Goal: Complete application form

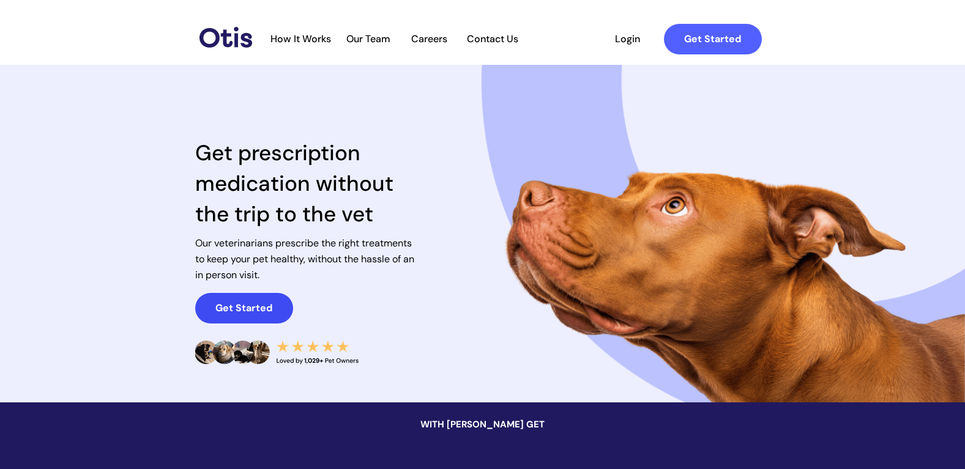
click at [259, 304] on strong "Get Started" at bounding box center [243, 308] width 57 height 13
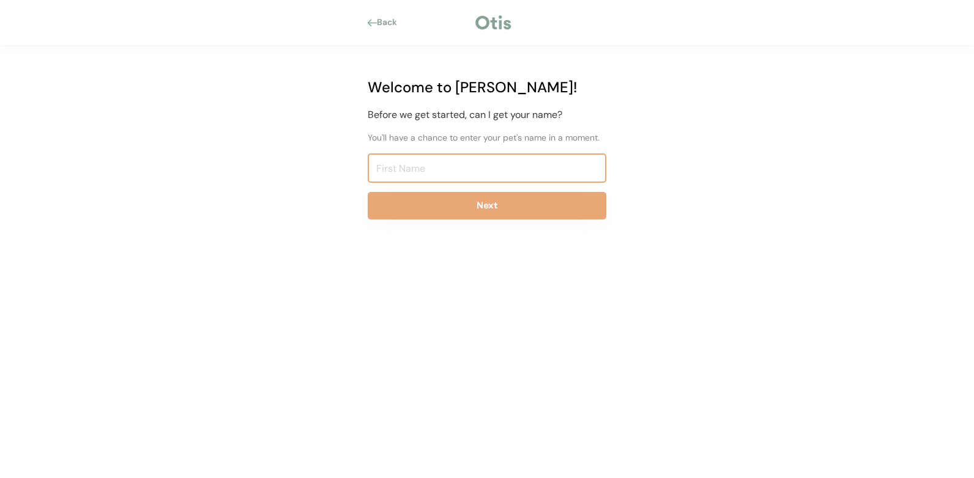
click at [405, 170] on input "input" at bounding box center [487, 168] width 239 height 29
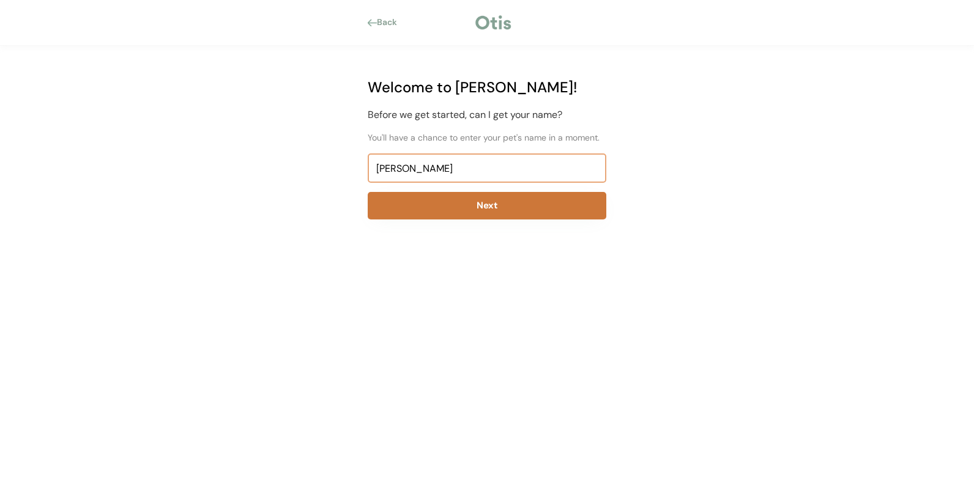
type input "Regina"
click at [482, 205] on button "Next" at bounding box center [487, 206] width 239 height 28
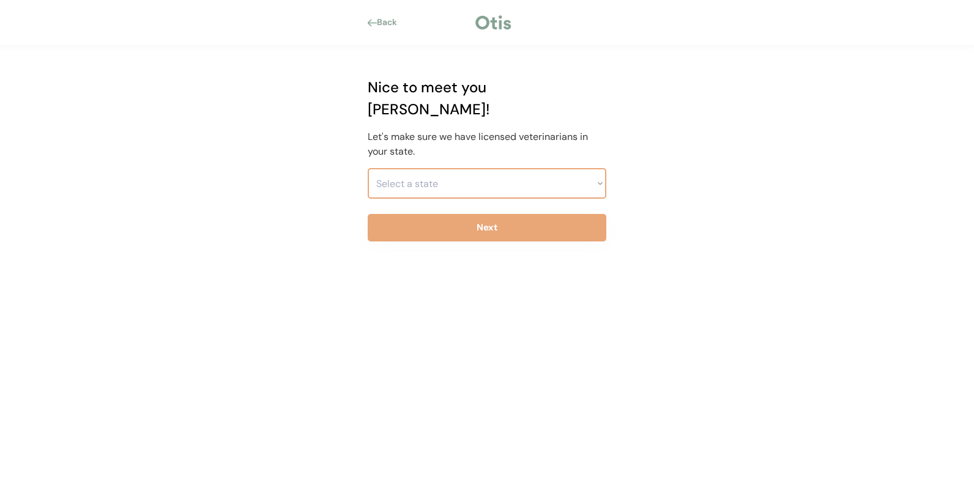
click at [440, 174] on select "Select a state Alabama Alaska American Samoa Arizona Arkansas California Colora…" at bounding box center [487, 183] width 239 height 31
select select ""1348695171700984260__LOOKUP__1704914077415x918066420849693300""
click at [368, 168] on select "Select a state Alabama Alaska American Samoa Arizona Arkansas California Colora…" at bounding box center [487, 183] width 239 height 31
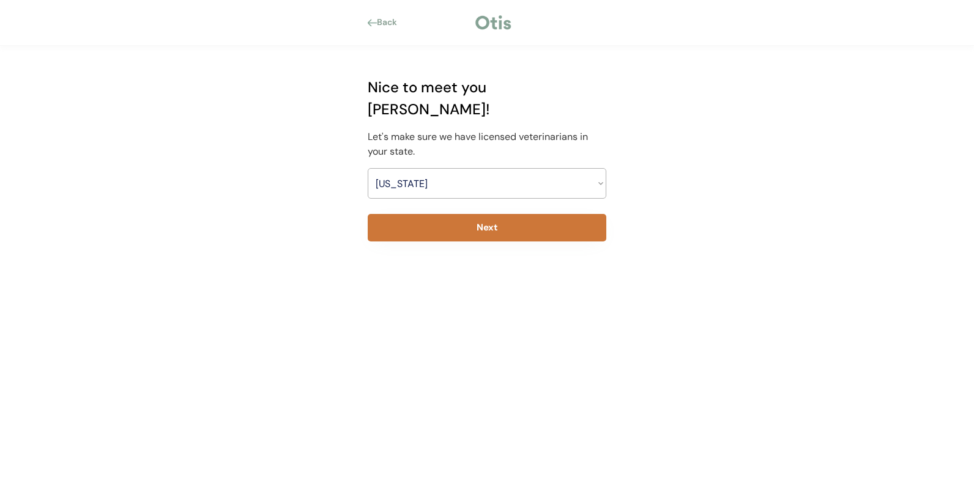
click at [484, 214] on button "Next" at bounding box center [487, 228] width 239 height 28
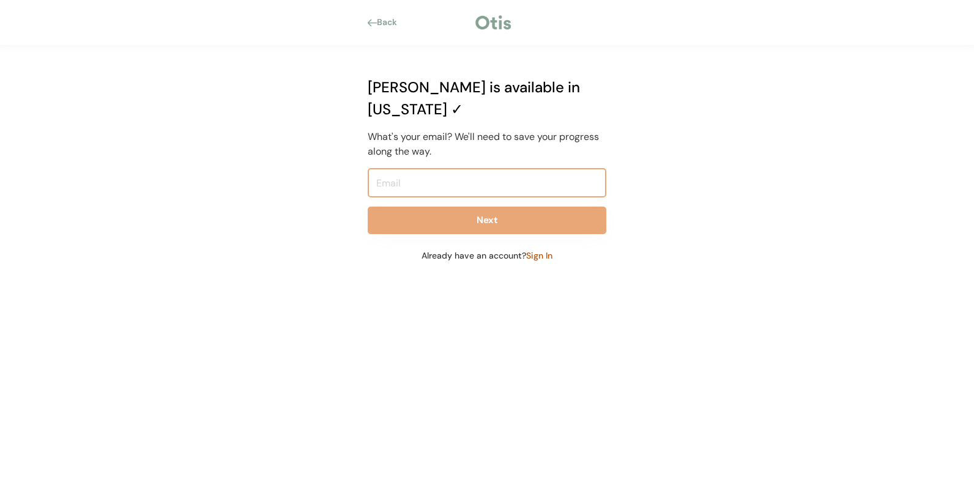
click at [461, 169] on input "email" at bounding box center [487, 182] width 239 height 29
type input "reginac1@yahoo.com"
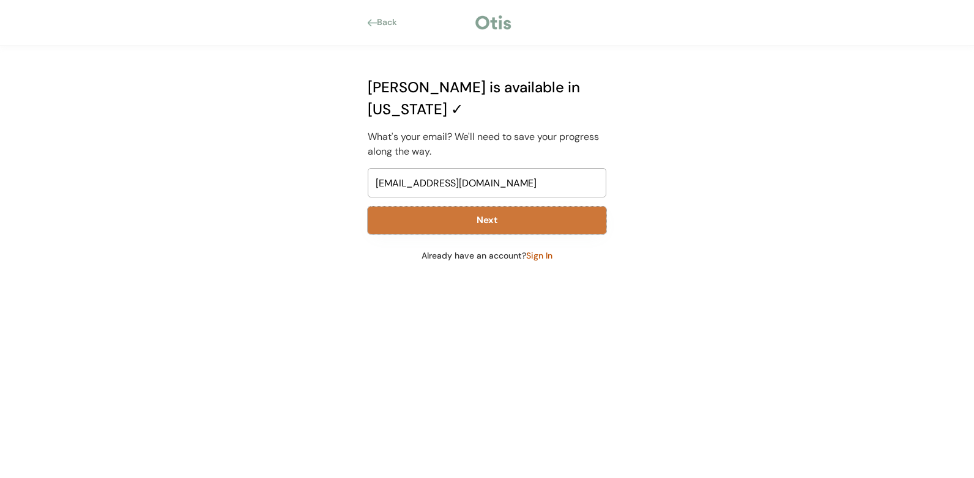
click at [481, 207] on button "Next" at bounding box center [487, 221] width 239 height 28
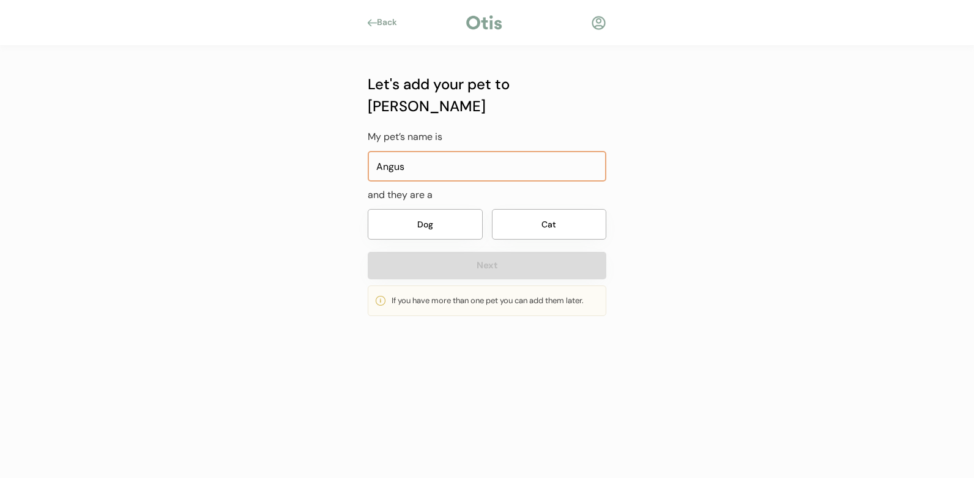
type input "Angus"
click at [426, 209] on button "Dog" at bounding box center [425, 224] width 115 height 31
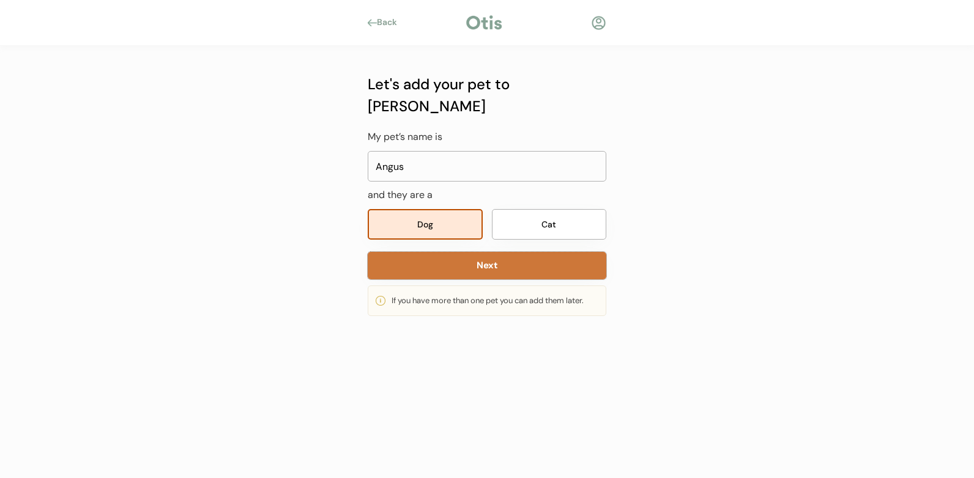
click at [500, 252] on button "Next" at bounding box center [487, 266] width 239 height 28
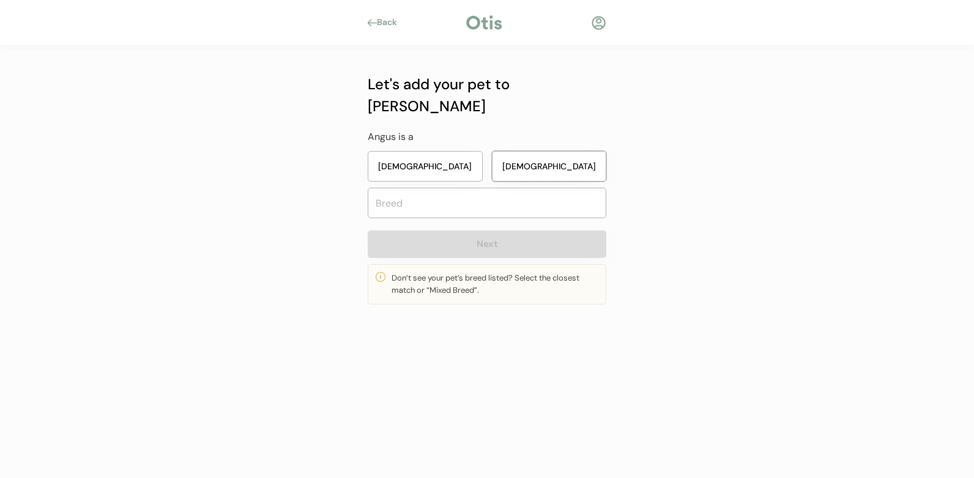
click at [533, 151] on button "Male" at bounding box center [549, 166] width 115 height 31
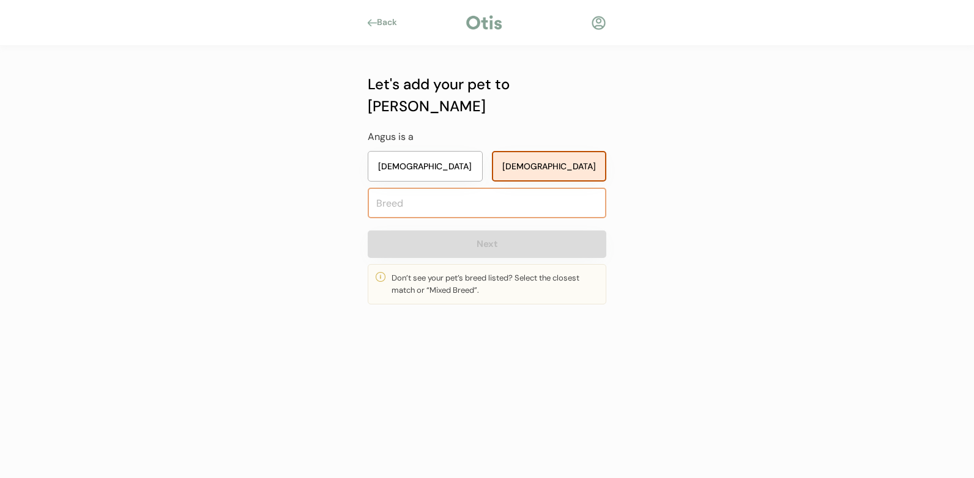
click at [480, 188] on input "text" at bounding box center [487, 203] width 239 height 31
type input "Ana"
type input "Anatolian Shepherd Dog"
type input "Anato"
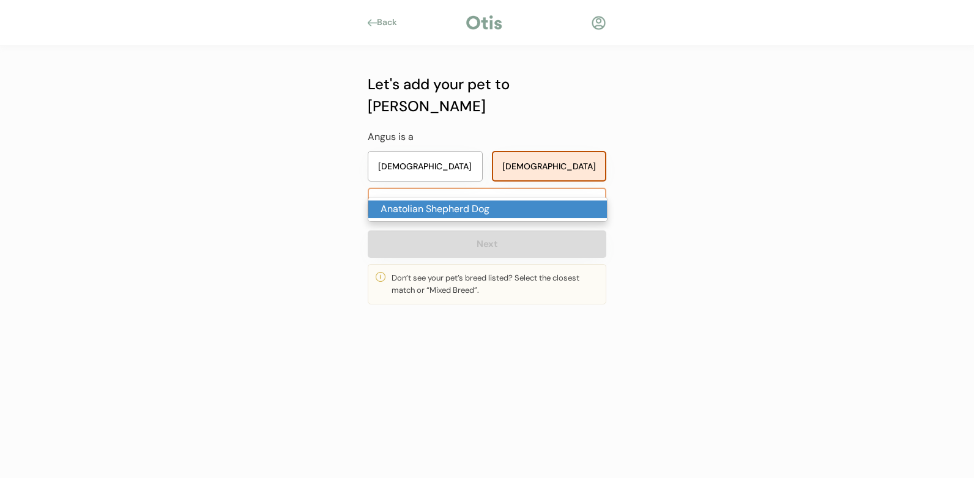
click at [491, 208] on p "Anatolian Shepherd Dog" at bounding box center [487, 210] width 239 height 18
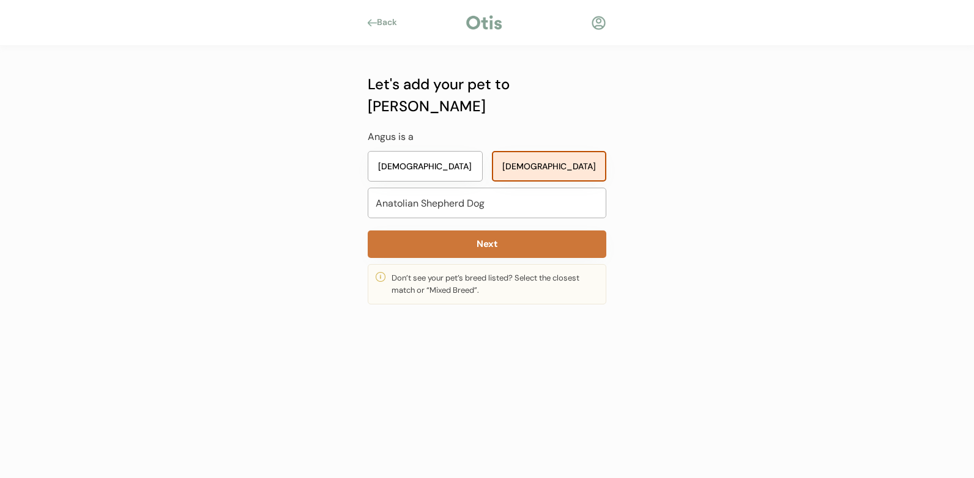
type input "Anatolian Shepherd Dog"
click at [487, 234] on button "Next" at bounding box center [487, 245] width 239 height 28
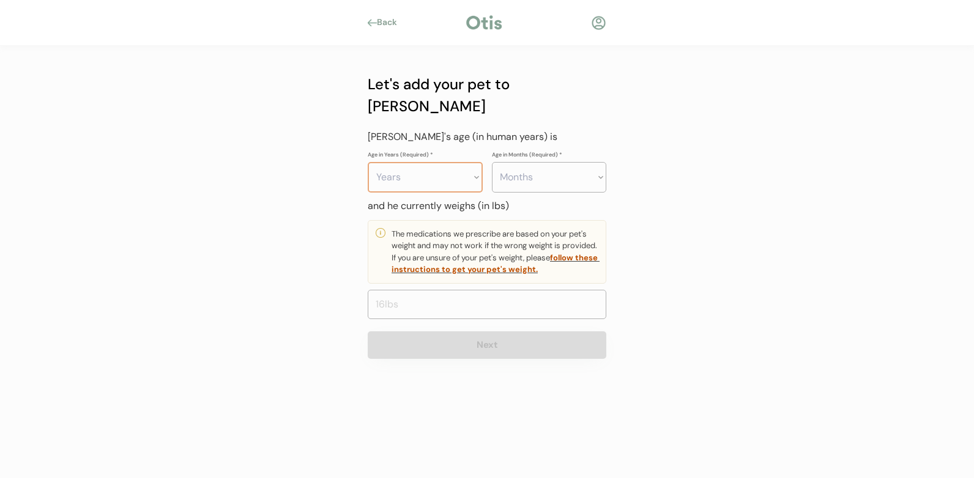
click at [473, 162] on select "Years 0 1 2 3 4 5 6 7 8 9 10 11 12 13 14 15 16 17 18 19 20" at bounding box center [425, 177] width 115 height 31
select select "3"
click at [368, 162] on select "Years 0 1 2 3 4 5 6 7 8 9 10 11 12 13 14 15 16 17 18 19 20" at bounding box center [425, 177] width 115 height 31
click at [547, 162] on select "Months 0 1 2 3 4 5 6 7 8 9 10 11" at bounding box center [549, 177] width 115 height 31
select select "6"
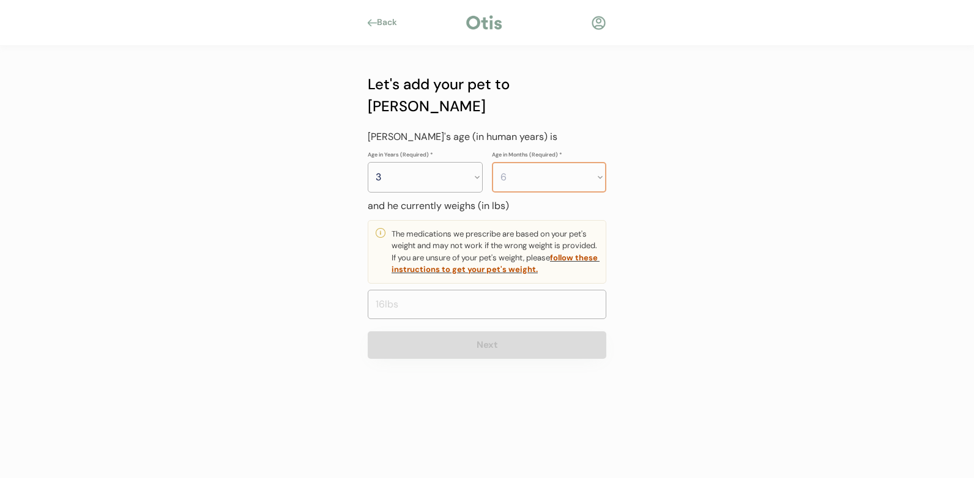
click at [492, 162] on select "Months 0 1 2 3 4 5 6 7 8 9 10 11" at bounding box center [549, 177] width 115 height 31
click at [593, 292] on input "input" at bounding box center [487, 304] width 239 height 29
drag, startPoint x: 467, startPoint y: 280, endPoint x: 325, endPoint y: 292, distance: 141.8
click at [325, 292] on div "Back Let's add your pet to Otis My pet’s name is and they are a Dog Cat Next If…" at bounding box center [487, 239] width 974 height 478
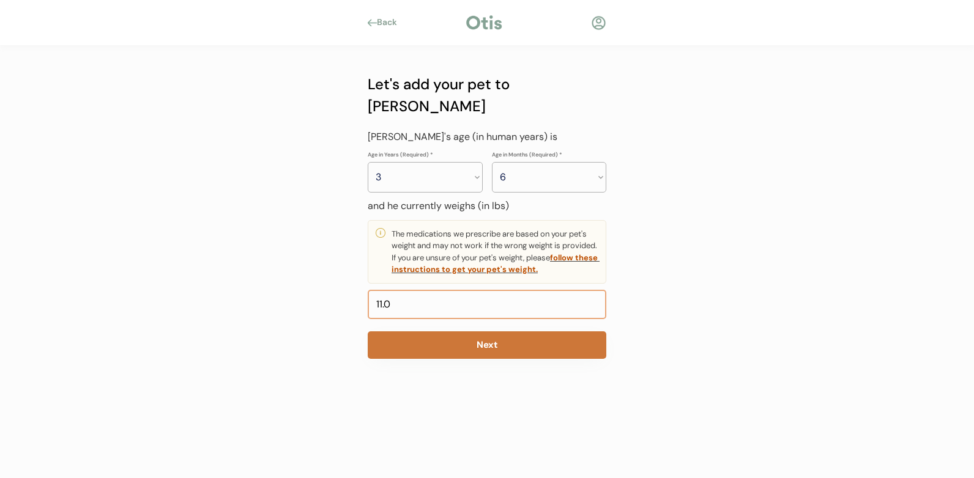
type input "1.0"
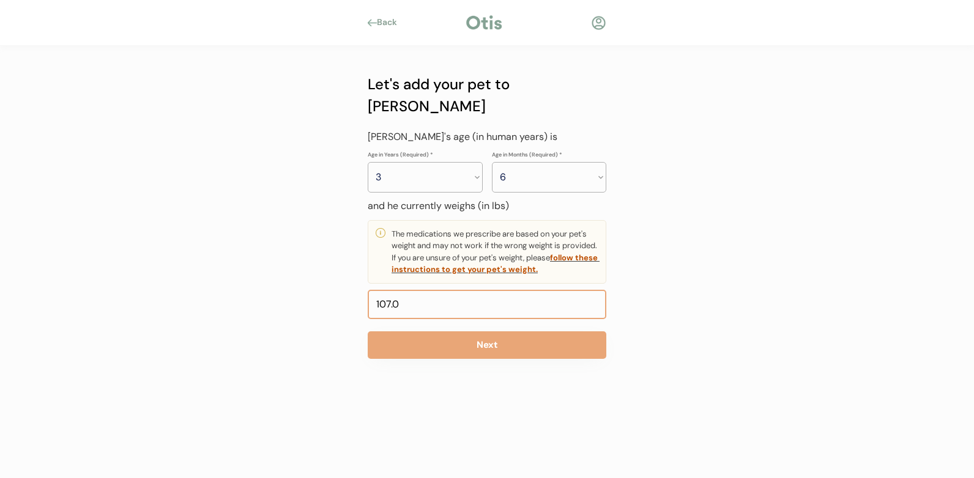
drag, startPoint x: 417, startPoint y: 278, endPoint x: 347, endPoint y: 283, distance: 69.9
click at [347, 283] on div "Back Let's add your pet to Otis My pet’s name is and they are a Dog Cat Next If…" at bounding box center [487, 239] width 974 height 478
type input "110.0"
click at [414, 290] on input "input" at bounding box center [487, 304] width 239 height 29
drag, startPoint x: 414, startPoint y: 284, endPoint x: 391, endPoint y: 286, distance: 22.7
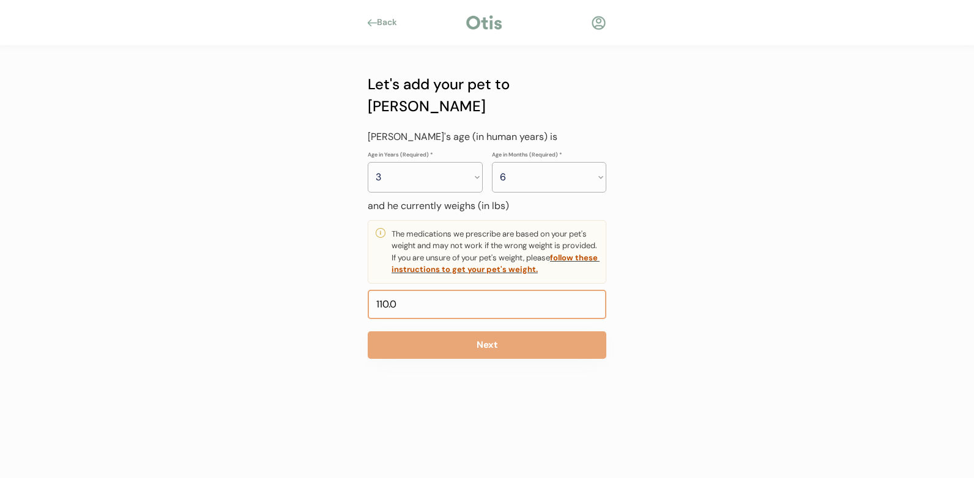
click at [391, 290] on input "input" at bounding box center [487, 304] width 239 height 29
type input "110.8"
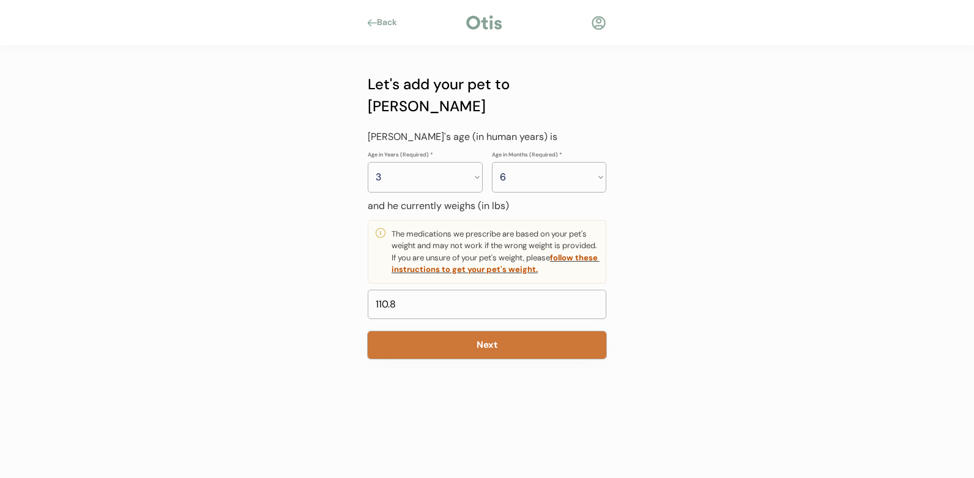
click at [434, 332] on button "Next" at bounding box center [487, 346] width 239 height 28
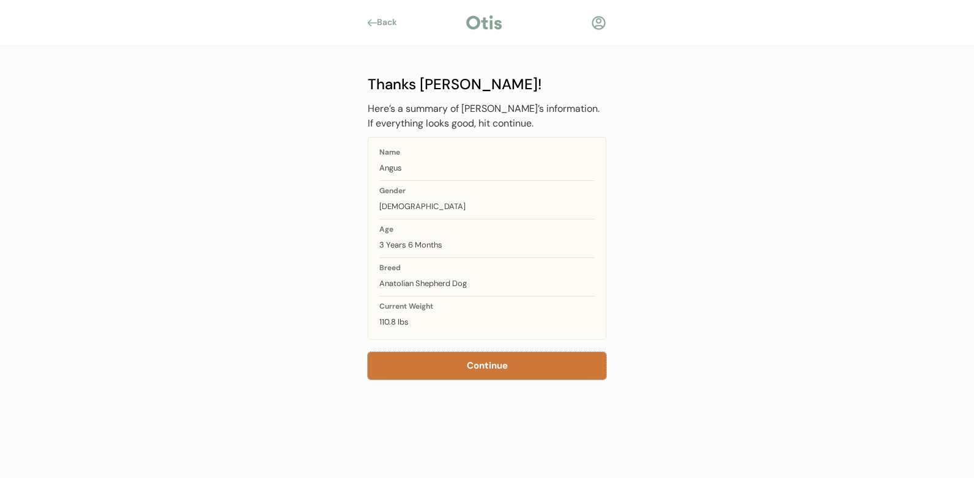
click at [508, 368] on button "Continue" at bounding box center [487, 366] width 239 height 28
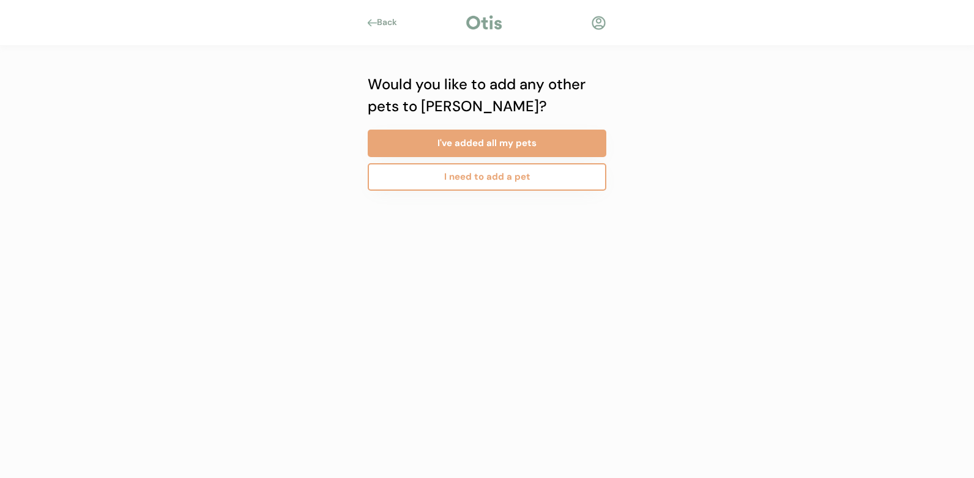
click at [477, 182] on button "I need to add a pet" at bounding box center [487, 177] width 239 height 28
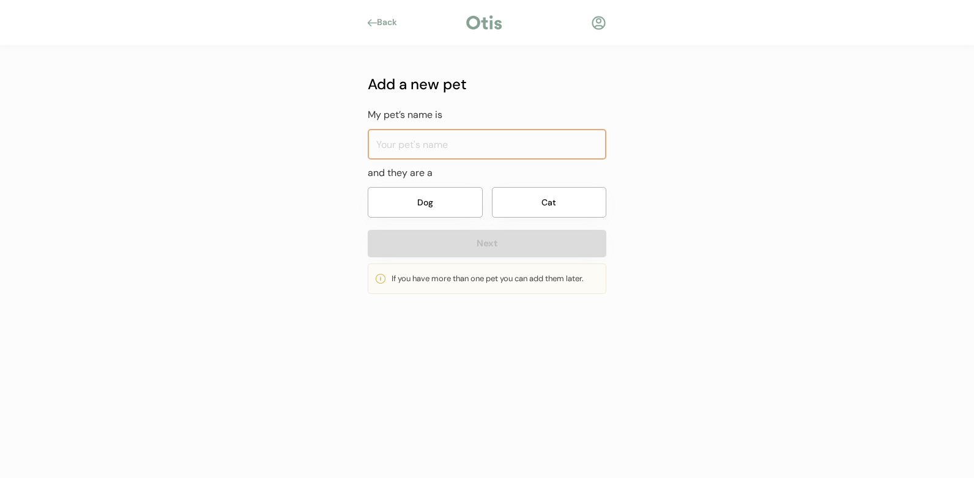
click at [429, 141] on input "input" at bounding box center [487, 144] width 239 height 31
type input "Smudge"
click at [510, 215] on button "Cat" at bounding box center [549, 202] width 115 height 31
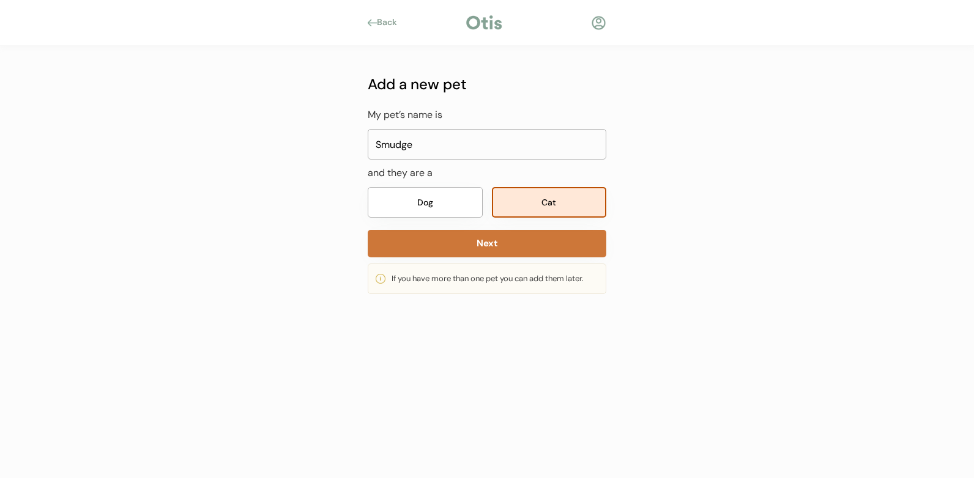
click at [500, 240] on button "Next" at bounding box center [487, 244] width 239 height 28
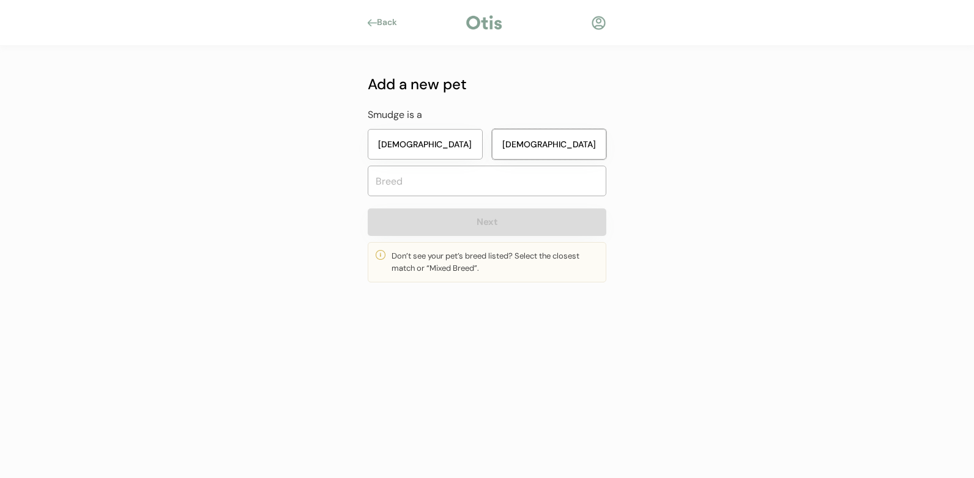
click at [527, 144] on button "Male" at bounding box center [549, 144] width 115 height 31
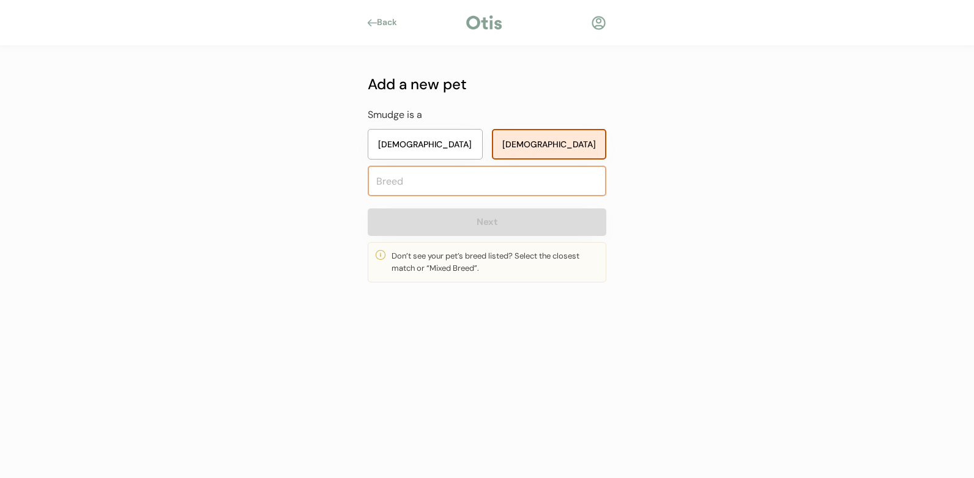
click at [474, 185] on input "text" at bounding box center [487, 181] width 239 height 31
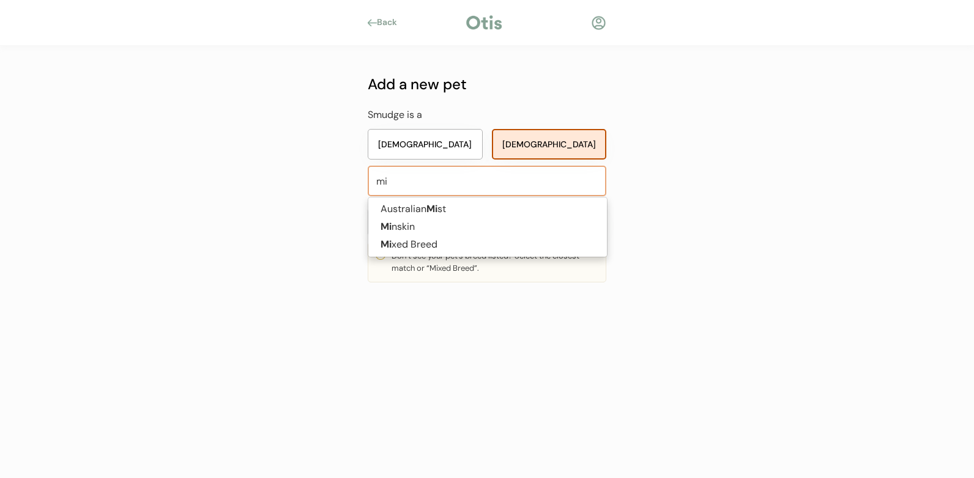
type input "mix"
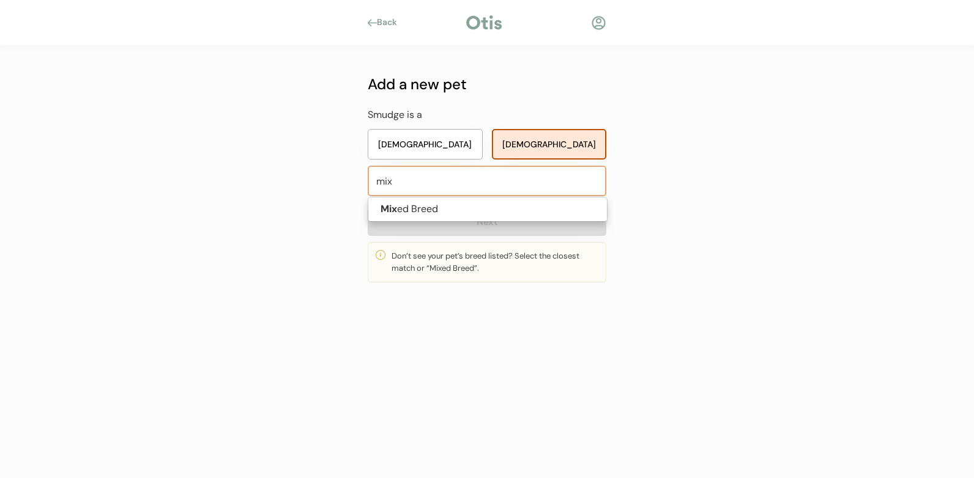
type input "mixed Breed"
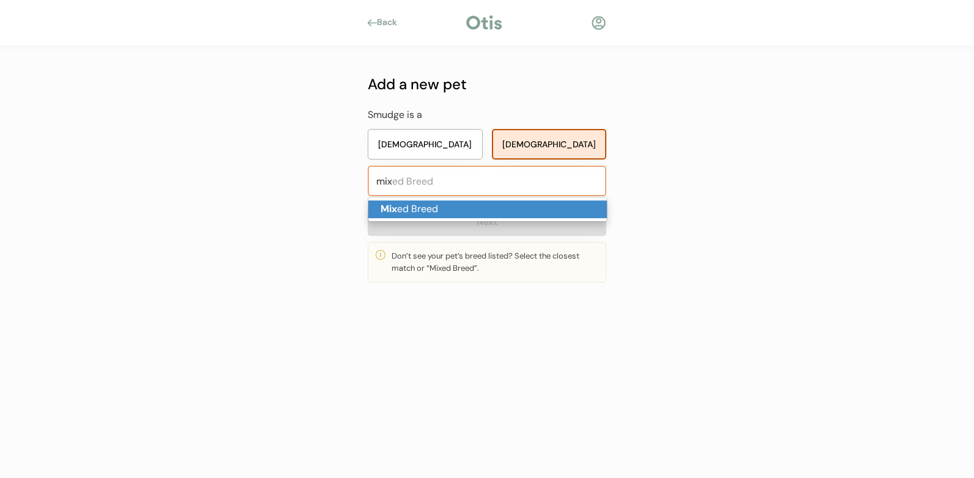
click at [440, 205] on p "Mix ed Breed" at bounding box center [487, 210] width 239 height 18
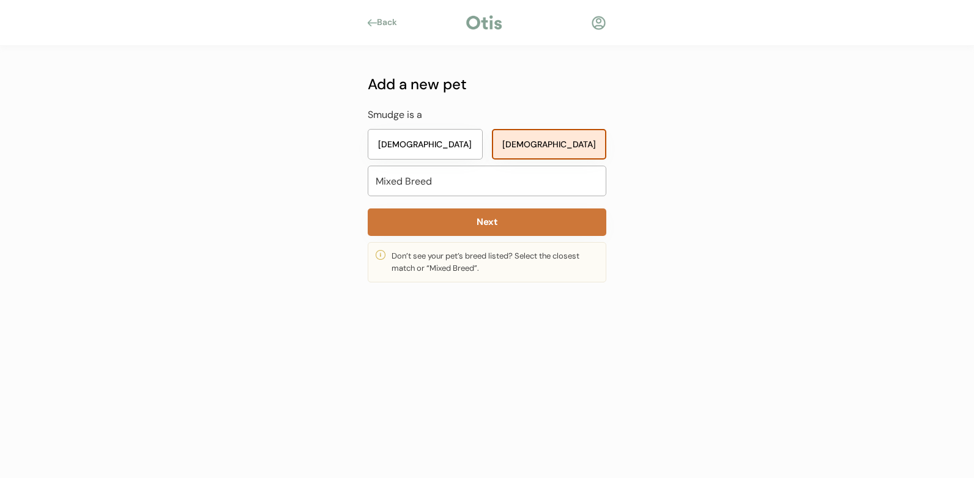
type input "Mixed Breed"
click at [475, 229] on button "Next" at bounding box center [487, 223] width 239 height 28
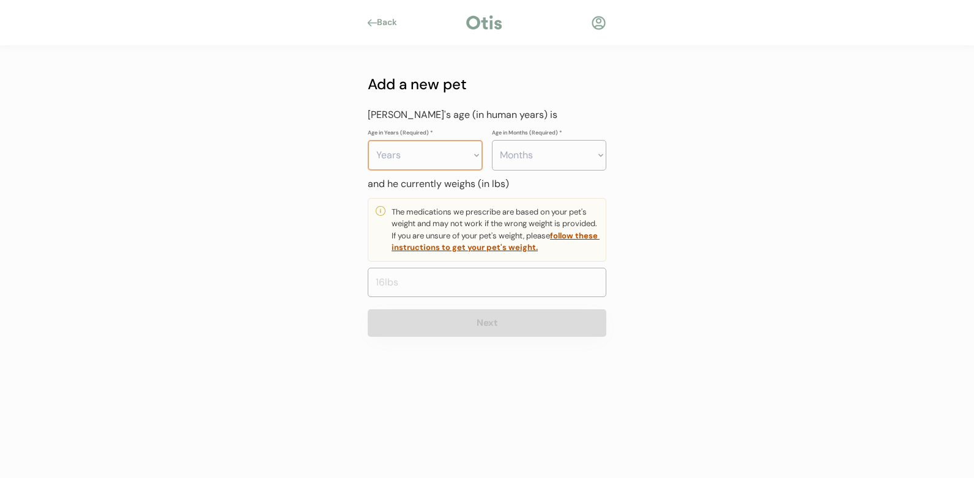
click at [428, 162] on select "Years 0 1 2 3 4 5 6 7 8 9 10 11 12 13 14 15 16 17 18 19 20" at bounding box center [425, 155] width 115 height 31
select select "8"
click at [368, 140] on select "Years 0 1 2 3 4 5 6 7 8 9 10 11 12 13 14 15 16 17 18 19 20" at bounding box center [425, 155] width 115 height 31
click at [547, 156] on select "Months 0 1 2 3 4 5 6 7 8 9 10 11" at bounding box center [549, 155] width 115 height 31
select select "8"
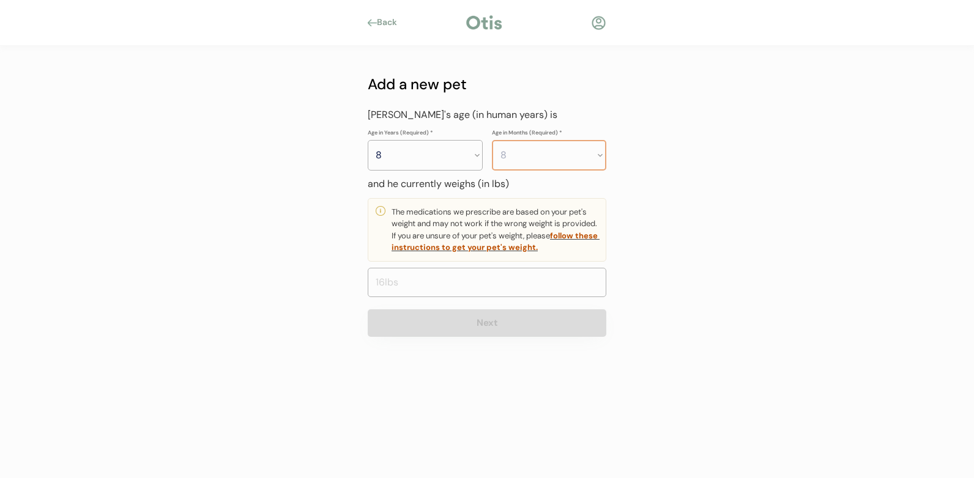
click at [492, 140] on select "Months 0 1 2 3 4 5 6 7 8 9 10 11" at bounding box center [549, 155] width 115 height 31
drag, startPoint x: 400, startPoint y: 158, endPoint x: 351, endPoint y: 166, distance: 50.3
click at [351, 166] on div "Add a new pet My pet’s name is and they are a Dog Cat Next If you have more tha…" at bounding box center [486, 204] width 275 height 316
select select "7"
click at [368, 140] on select "Years 0 1 2 3 4 5 6 7 8 9 10 11 12 13 14 15 16 17 18 19 20" at bounding box center [425, 155] width 115 height 31
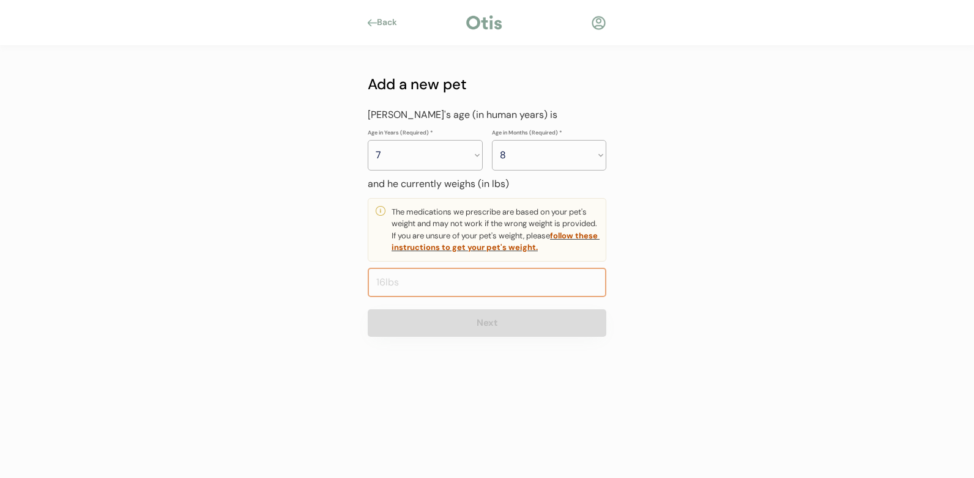
click at [450, 277] on input "input" at bounding box center [487, 282] width 239 height 29
type input "6.2"
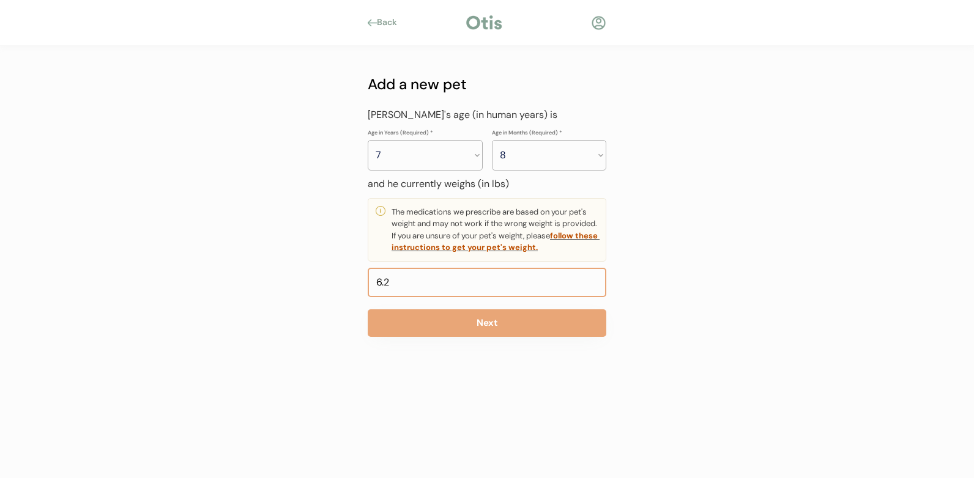
click at [487, 292] on input "input" at bounding box center [487, 282] width 239 height 29
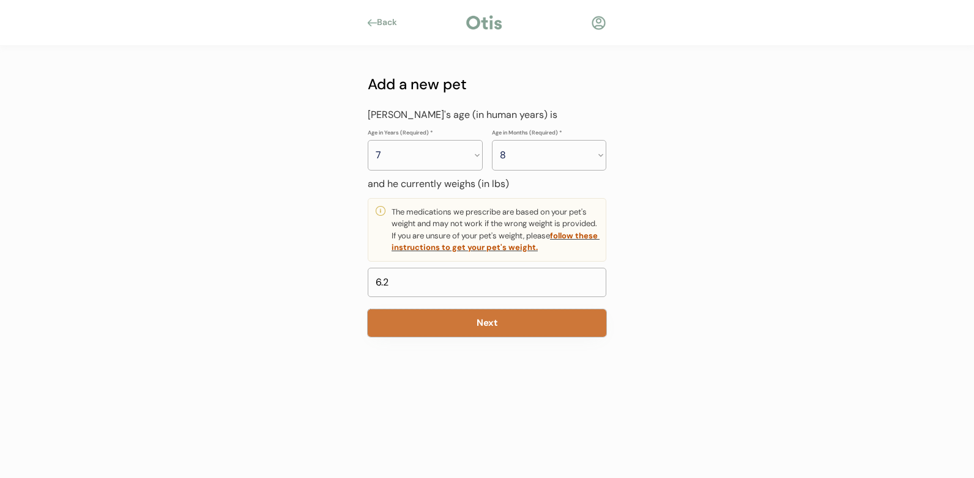
click at [482, 327] on button "Next" at bounding box center [487, 324] width 239 height 28
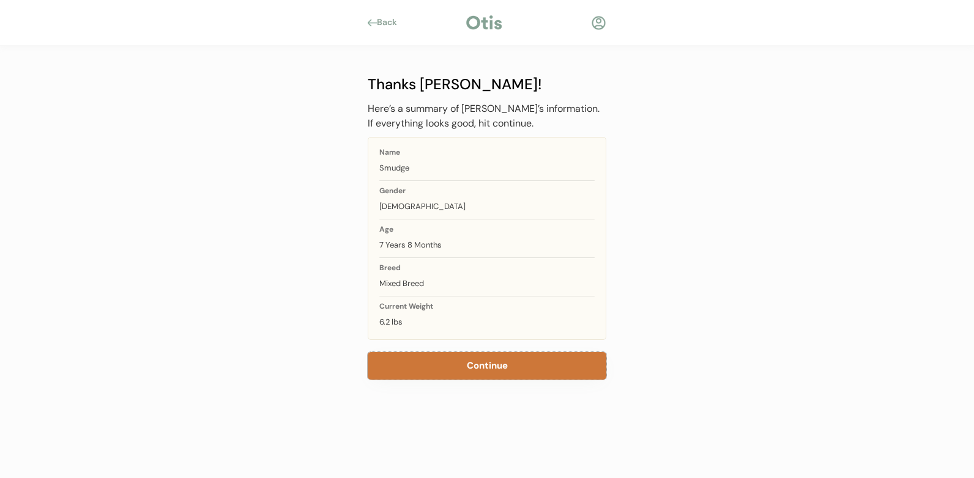
click at [471, 370] on button "Continue" at bounding box center [487, 366] width 239 height 28
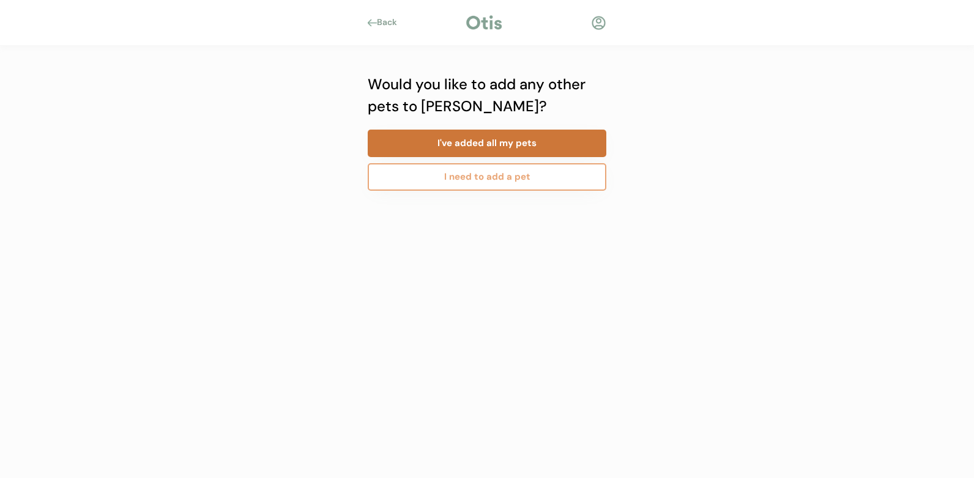
click at [482, 149] on button "I've added all my pets" at bounding box center [487, 144] width 239 height 28
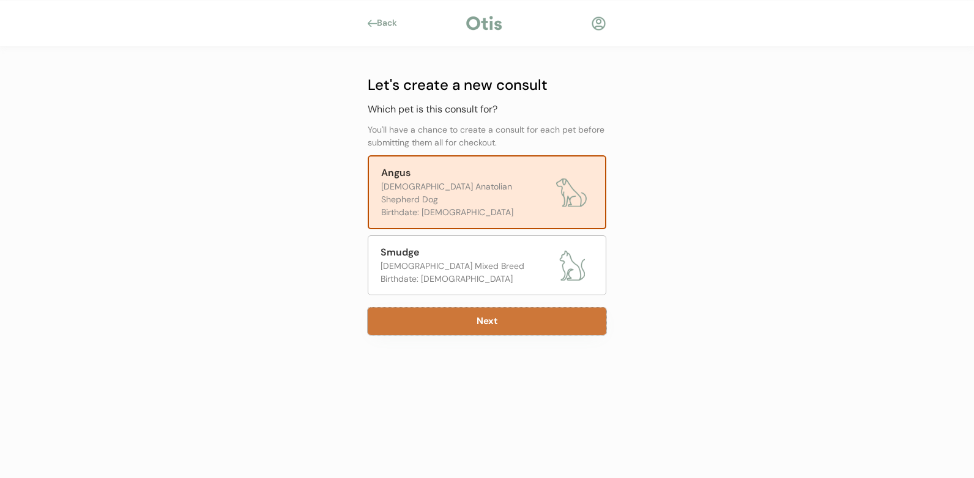
click at [479, 312] on button "Next" at bounding box center [487, 322] width 239 height 28
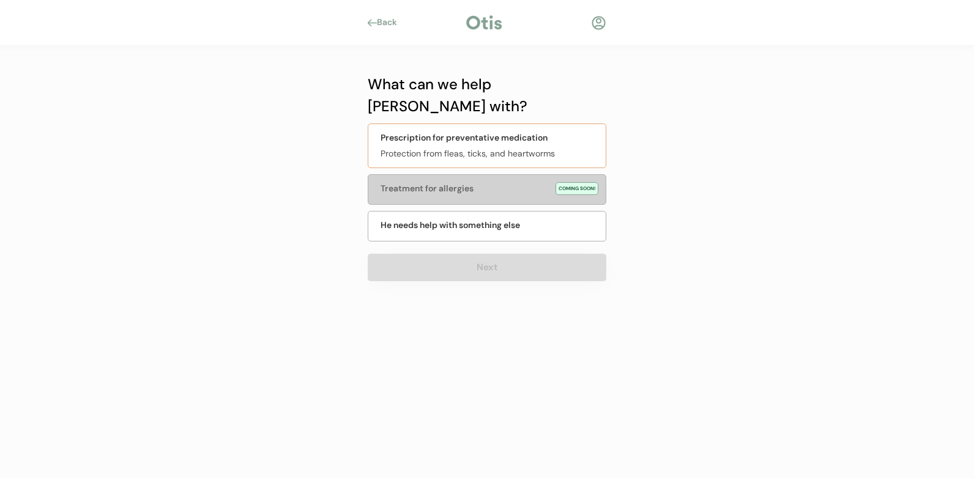
click at [495, 147] on div "Protection from fleas, ticks, and heartworms" at bounding box center [490, 153] width 218 height 13
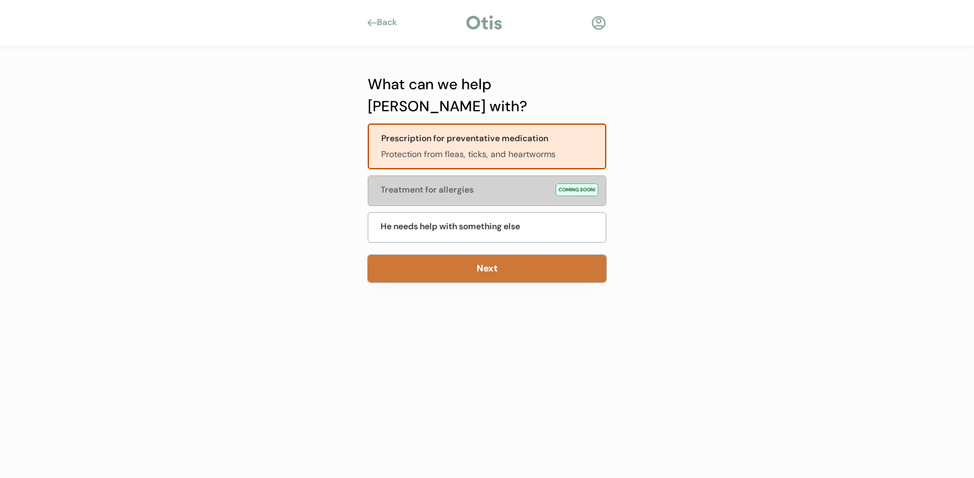
click at [499, 255] on button "Next" at bounding box center [487, 269] width 239 height 28
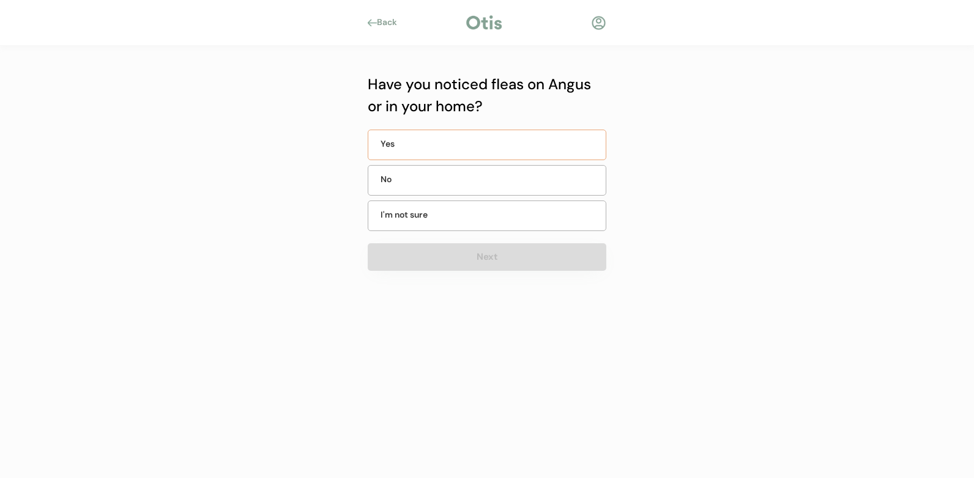
click at [484, 152] on div "Yes" at bounding box center [487, 145] width 239 height 31
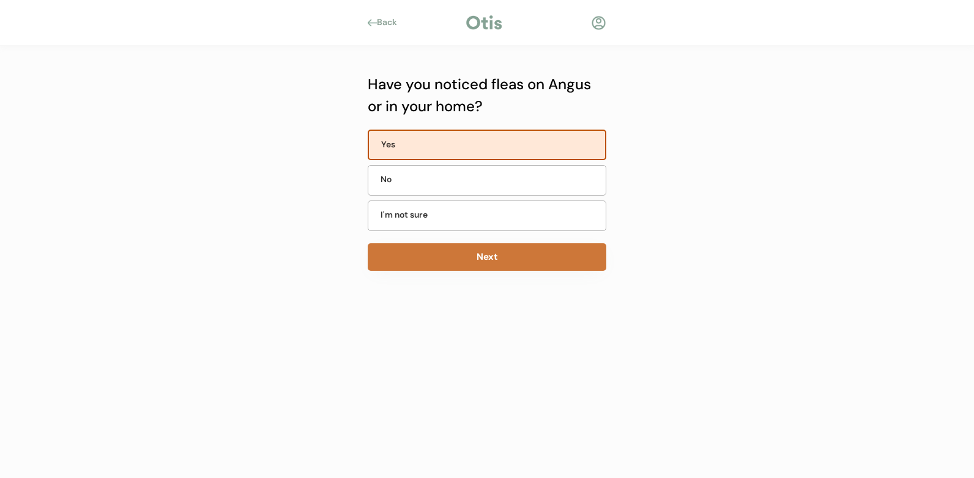
click at [488, 256] on button "Next" at bounding box center [487, 257] width 239 height 28
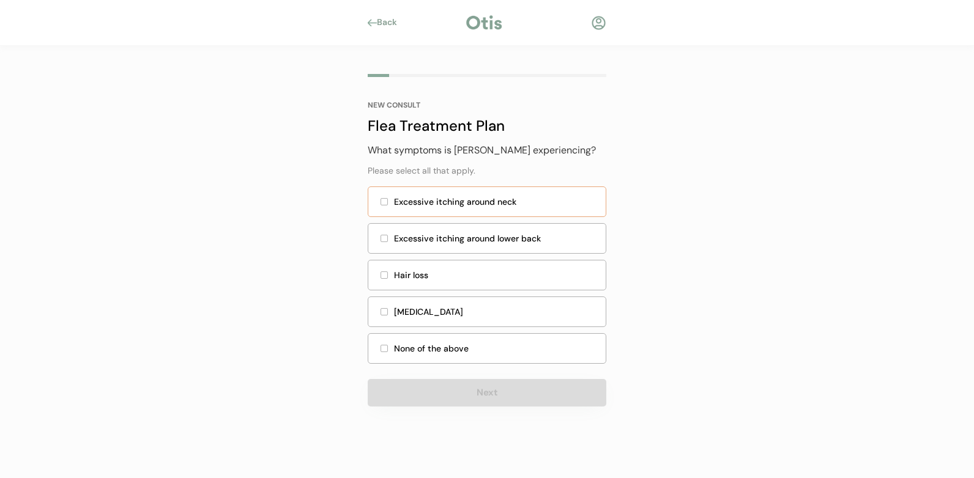
click at [387, 206] on div "Excessive itching around neck" at bounding box center [487, 202] width 239 height 31
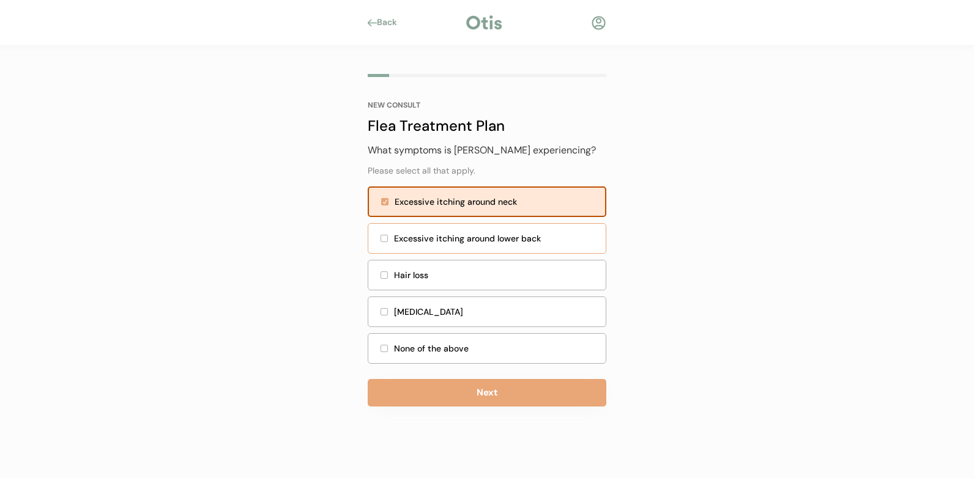
click at [379, 243] on div "Excessive itching around lower back" at bounding box center [487, 238] width 239 height 31
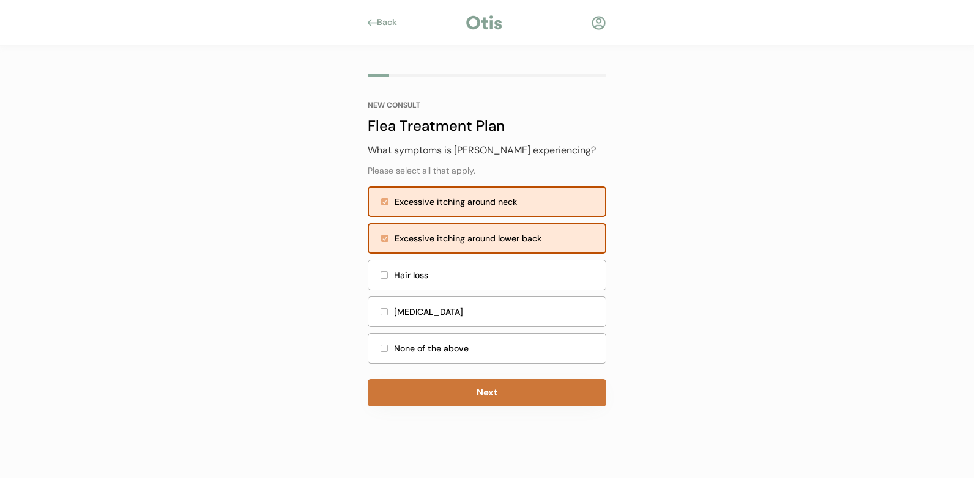
click at [464, 404] on button "Next" at bounding box center [487, 393] width 239 height 28
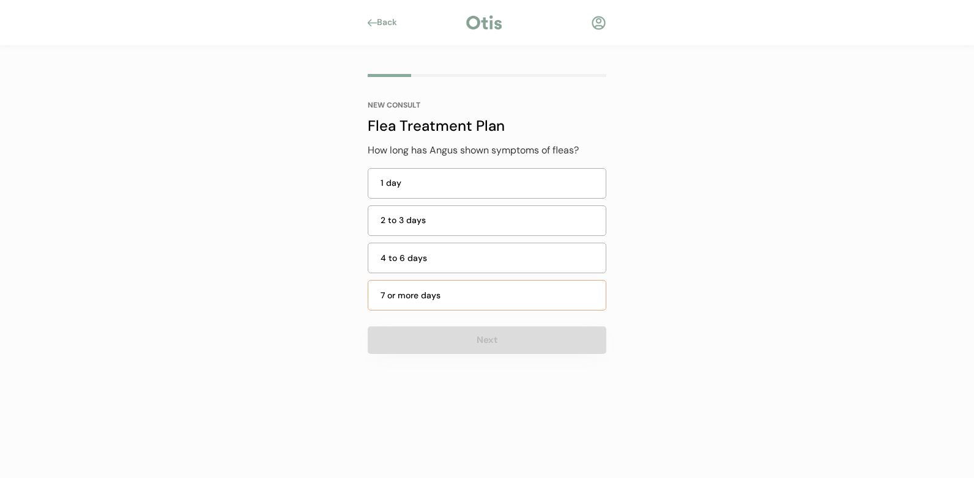
click at [501, 282] on div "7 or more days" at bounding box center [487, 295] width 239 height 31
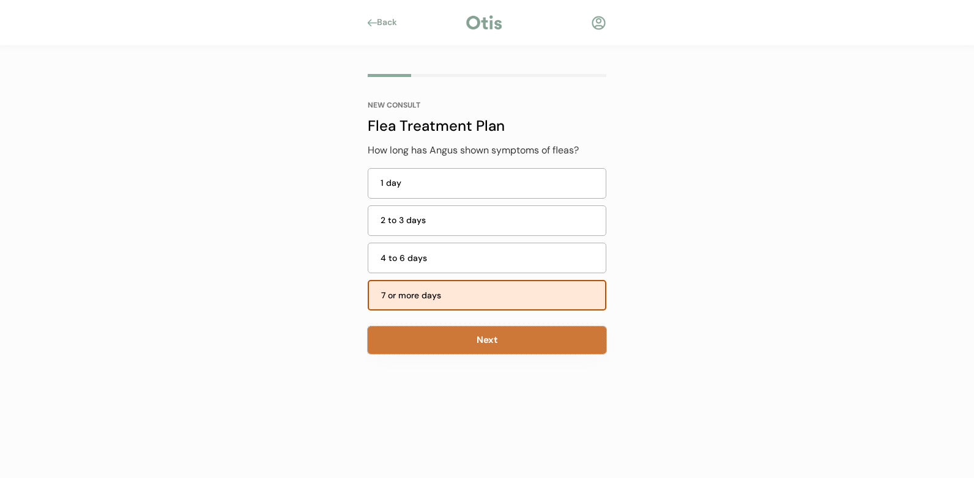
click at [487, 346] on button "Next" at bounding box center [487, 341] width 239 height 28
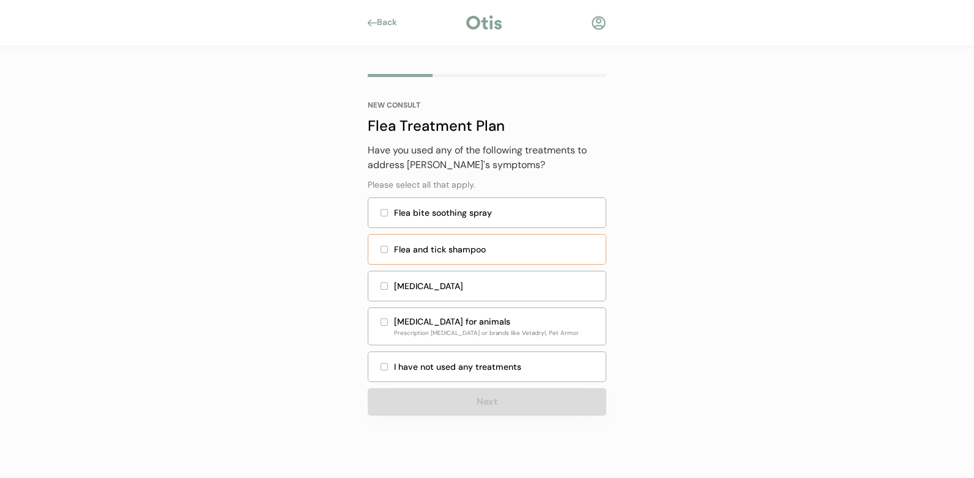
click at [487, 255] on div "Flea and tick shampoo" at bounding box center [496, 249] width 204 height 13
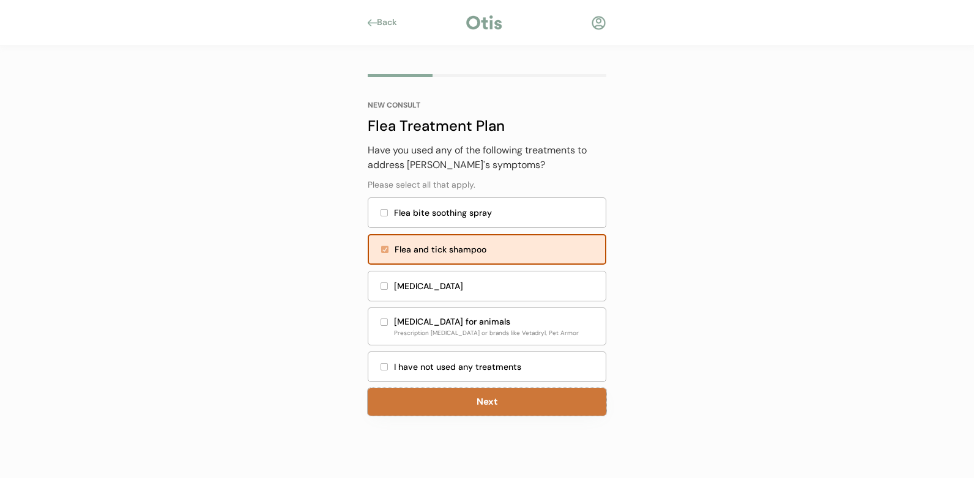
click at [461, 413] on button "Next" at bounding box center [487, 402] width 239 height 28
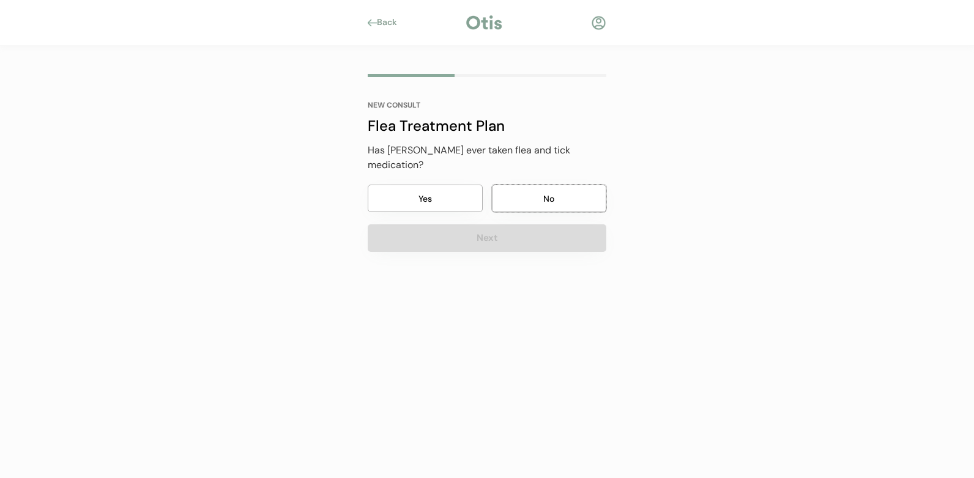
click at [525, 187] on button "No" at bounding box center [549, 199] width 115 height 28
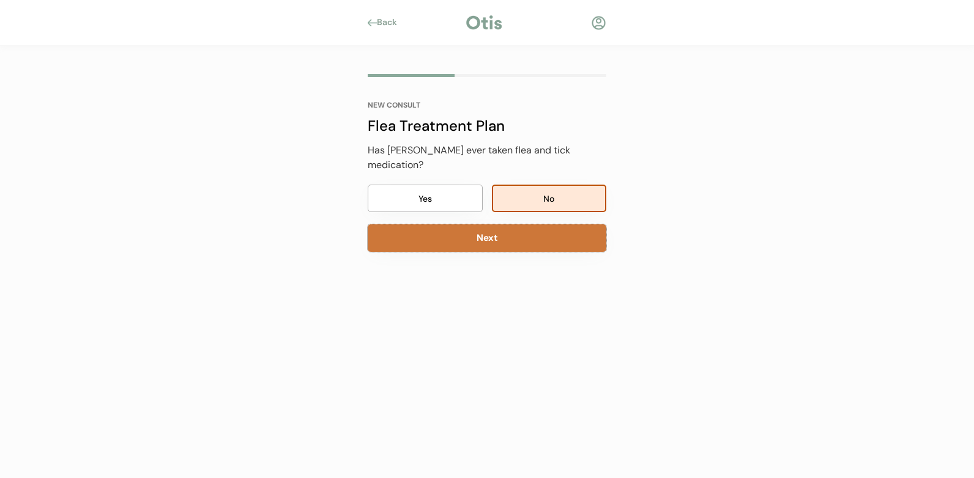
click at [502, 231] on button "Next" at bounding box center [487, 239] width 239 height 28
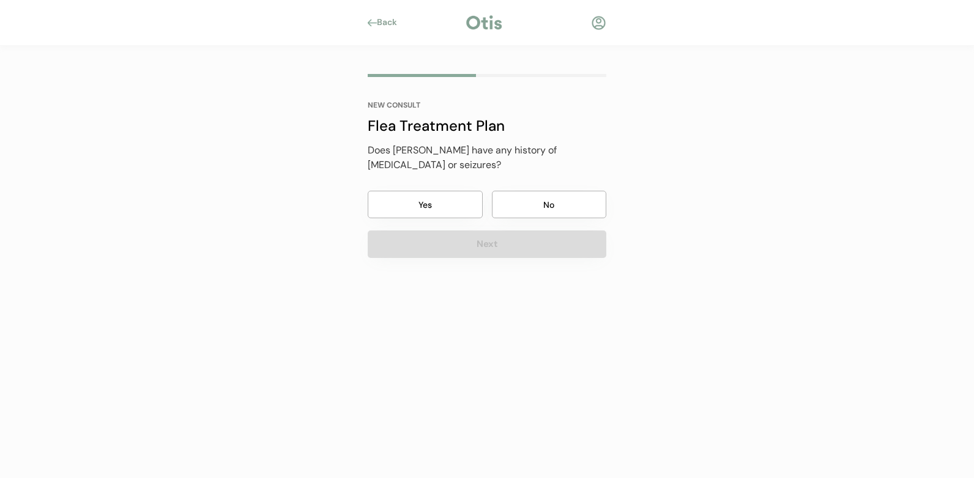
click at [540, 209] on button "No" at bounding box center [549, 205] width 115 height 28
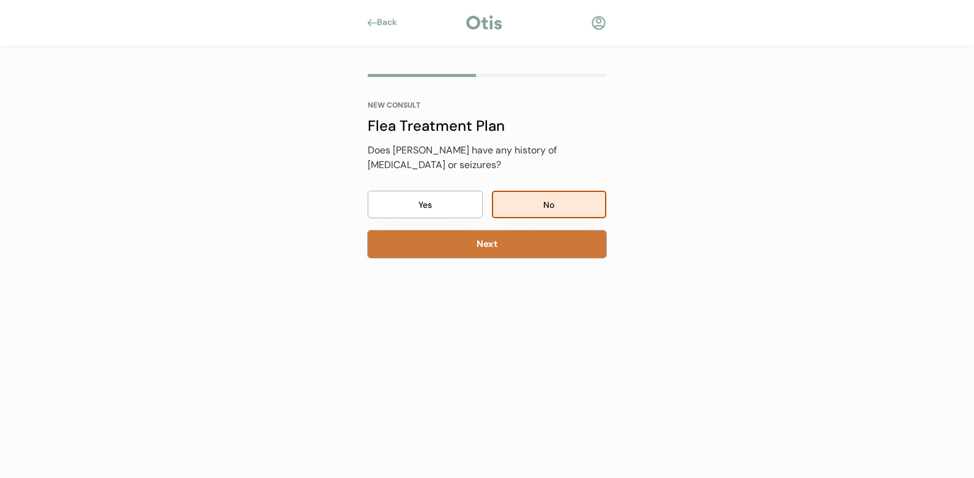
click at [521, 245] on button "Next" at bounding box center [487, 245] width 239 height 28
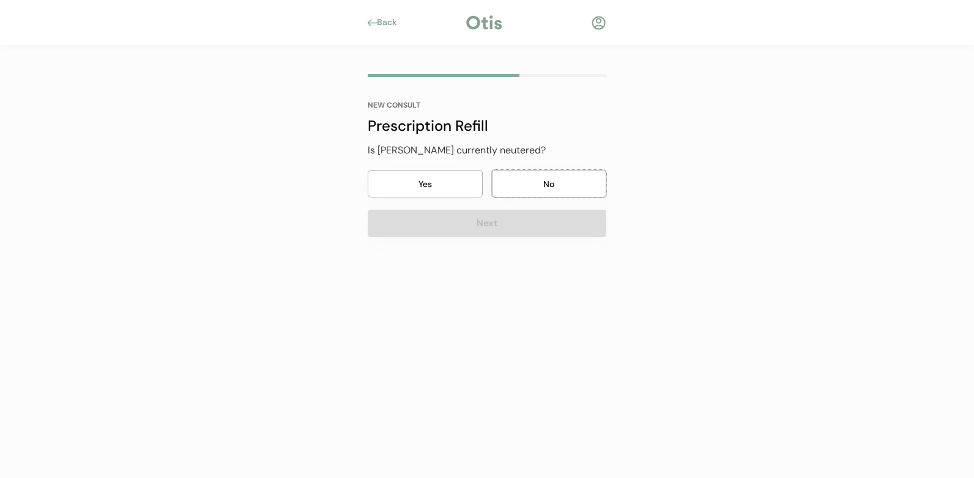
click at [522, 183] on button "No" at bounding box center [549, 184] width 115 height 28
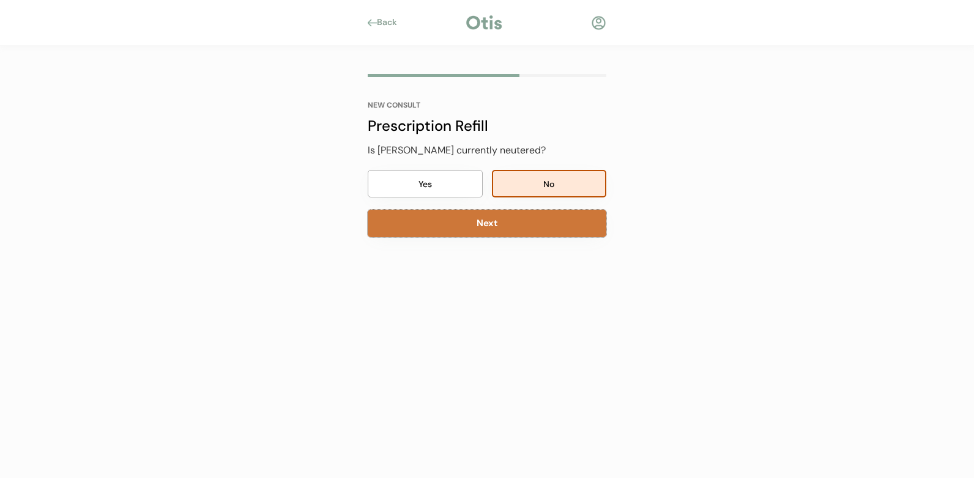
click at [498, 228] on button "Next" at bounding box center [487, 224] width 239 height 28
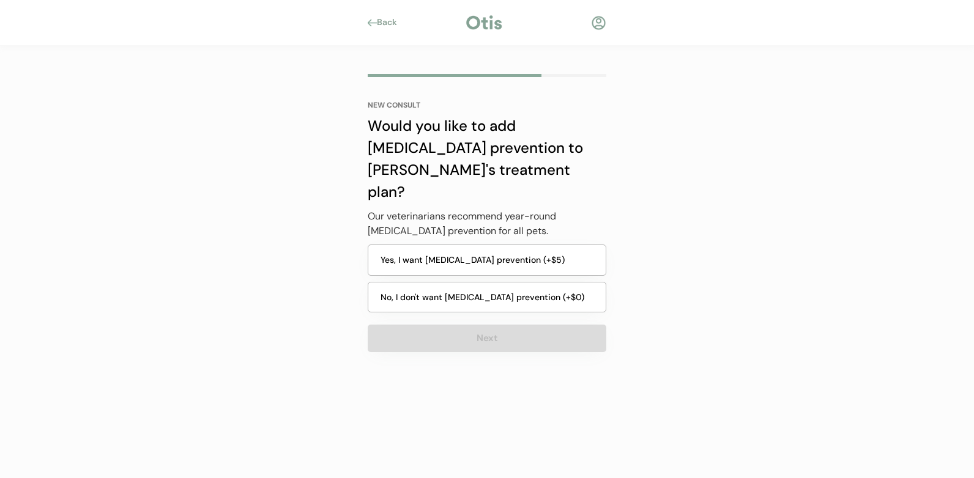
click at [464, 245] on button "Yes, I want heartworm prevention (+$5)" at bounding box center [487, 260] width 239 height 31
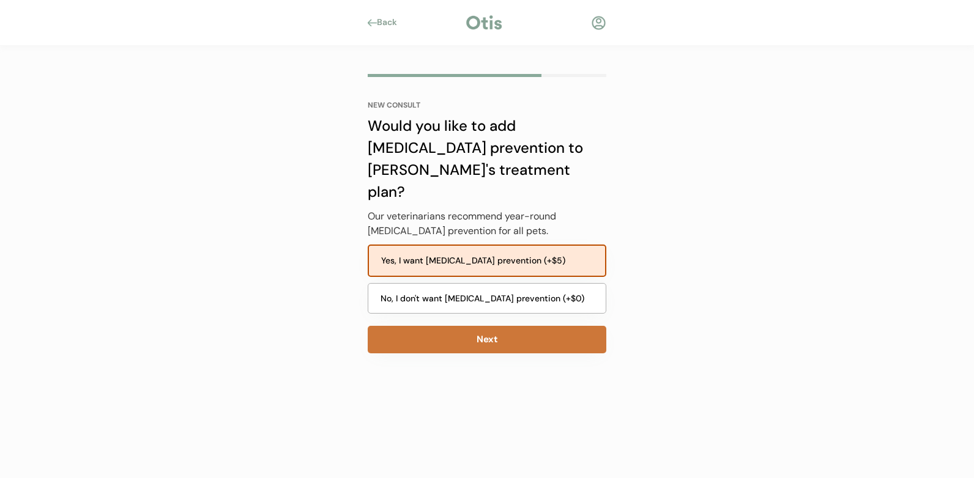
click at [486, 326] on button "Next" at bounding box center [487, 340] width 239 height 28
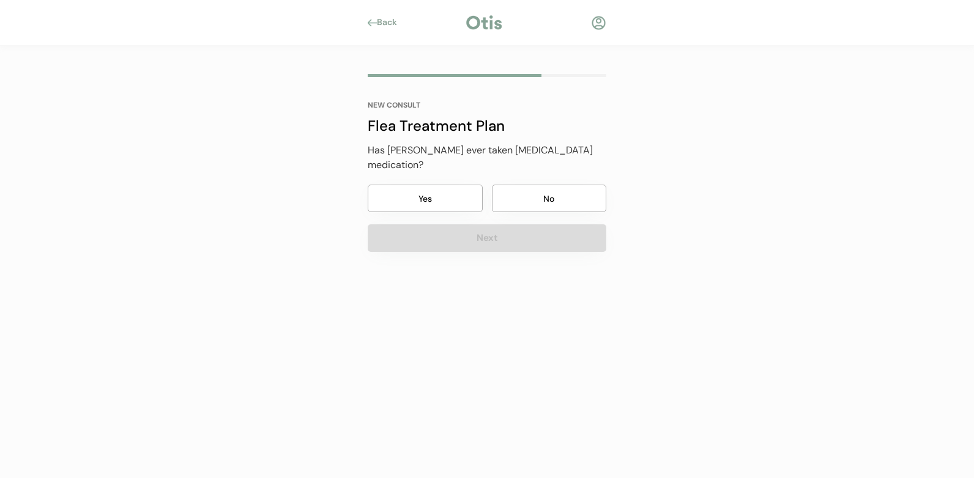
click at [527, 195] on button "No" at bounding box center [549, 199] width 115 height 28
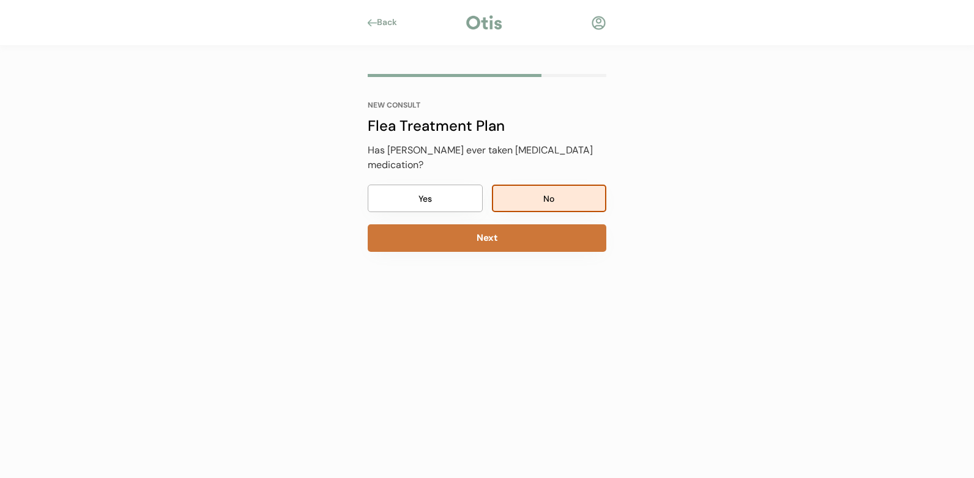
click at [513, 225] on button "Next" at bounding box center [487, 239] width 239 height 28
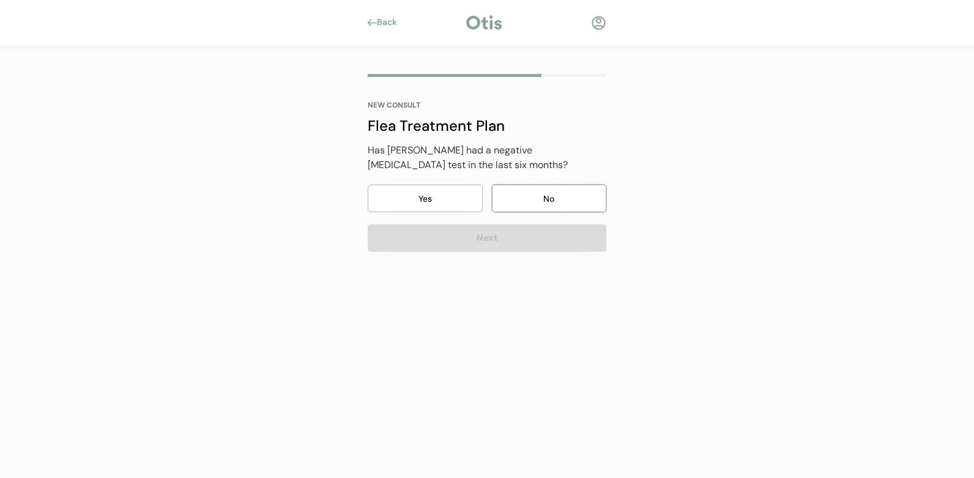
click at [521, 205] on button "No" at bounding box center [549, 199] width 115 height 28
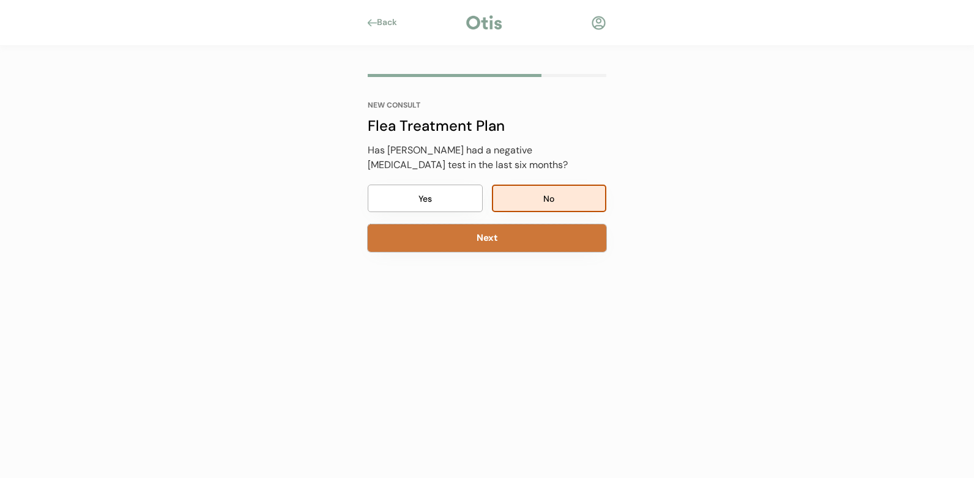
click at [510, 238] on button "Next" at bounding box center [487, 239] width 239 height 28
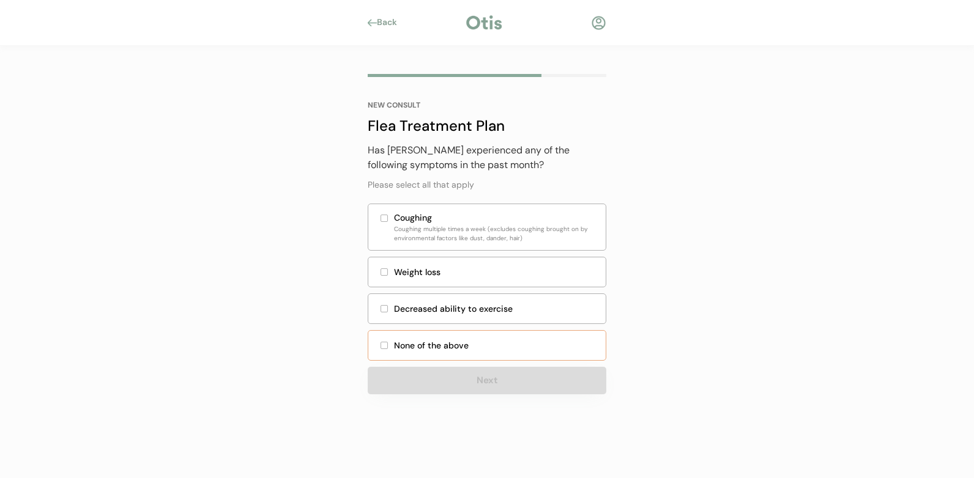
click at [431, 340] on div "None of the above" at bounding box center [496, 346] width 204 height 13
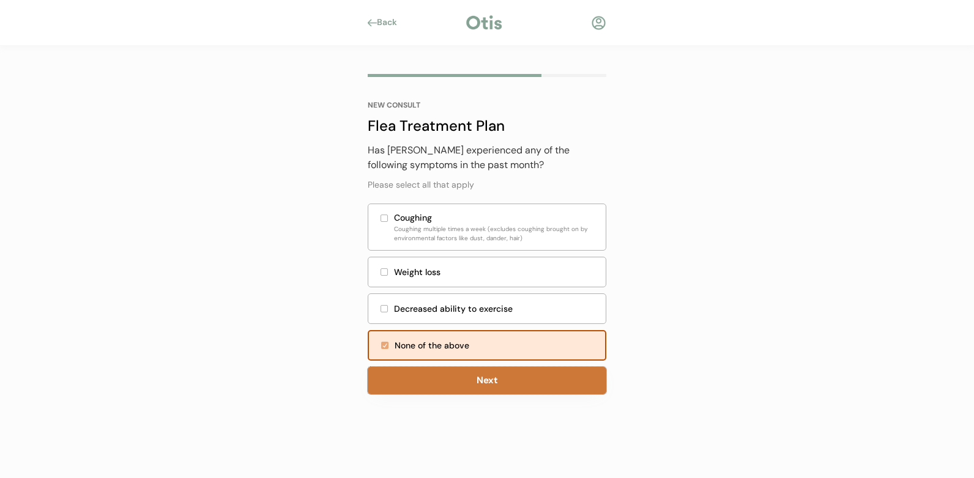
click at [469, 385] on button "Next" at bounding box center [487, 381] width 239 height 28
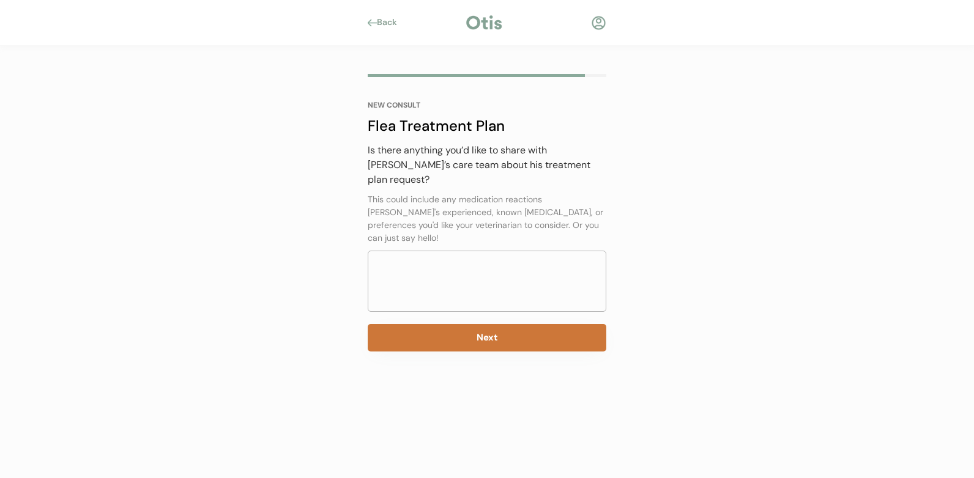
click at [482, 324] on button "Next" at bounding box center [487, 338] width 239 height 28
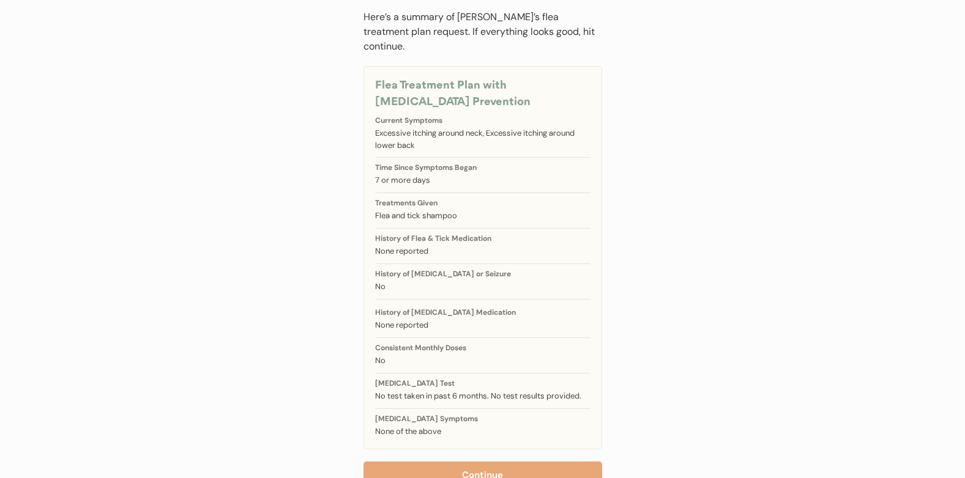
scroll to position [116, 0]
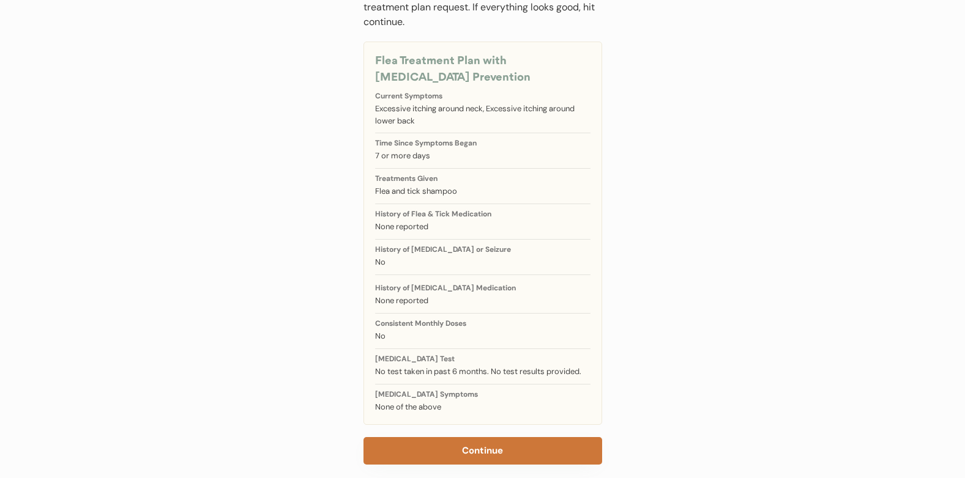
click at [481, 438] on button "Continue" at bounding box center [482, 451] width 239 height 28
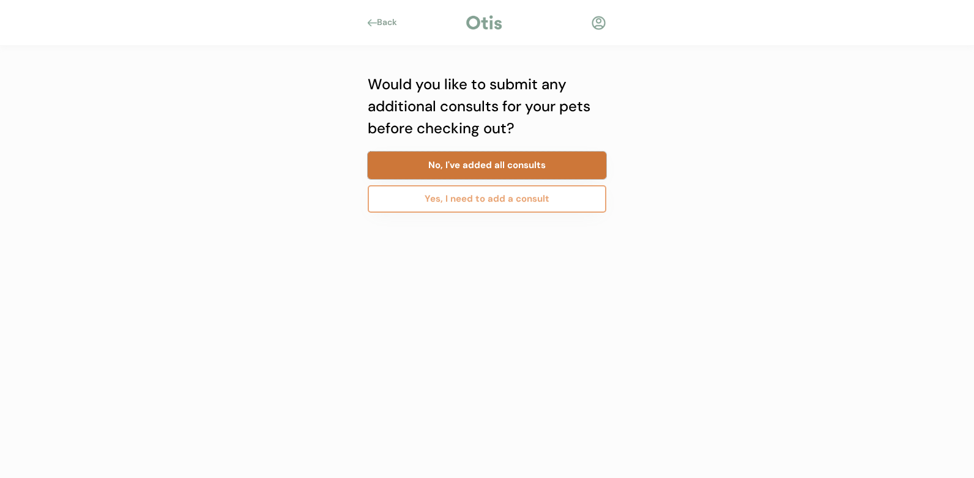
click at [520, 176] on button "No, I've added all consults" at bounding box center [487, 166] width 239 height 28
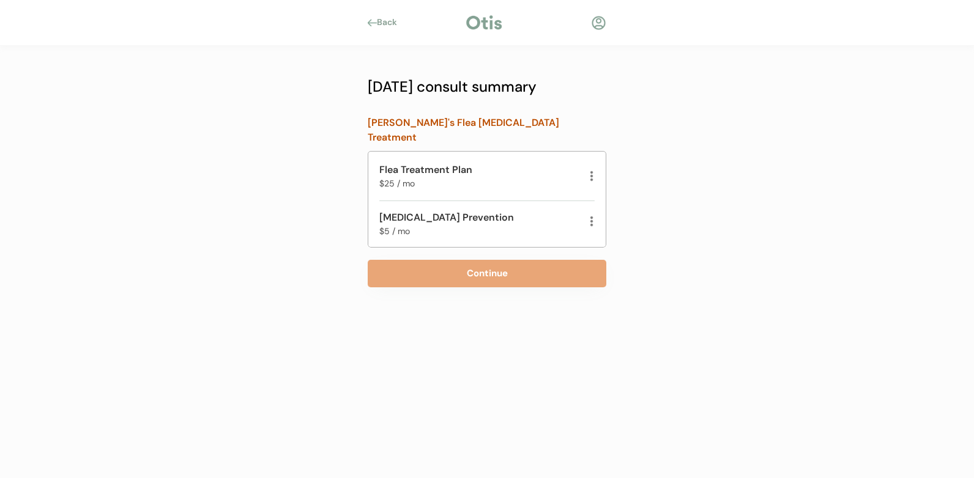
click at [593, 170] on div at bounding box center [592, 176] width 6 height 12
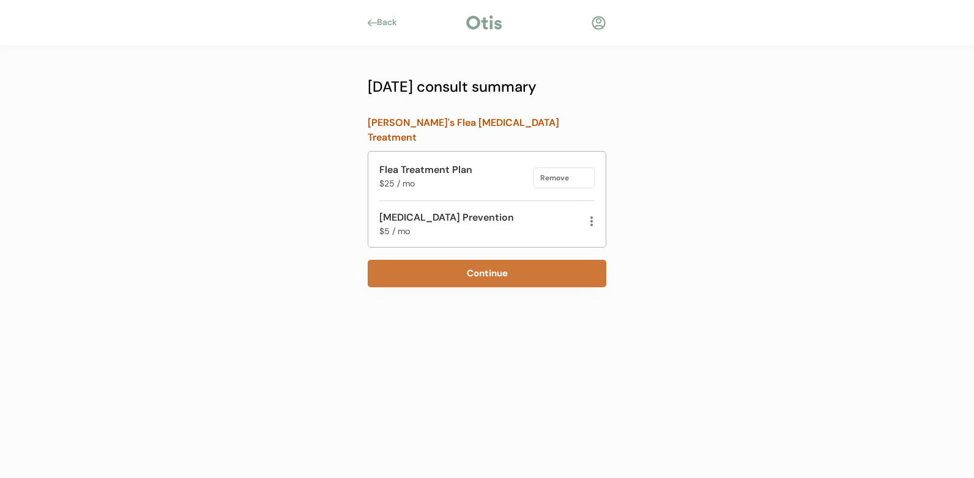
click at [489, 260] on button "Continue" at bounding box center [487, 274] width 239 height 28
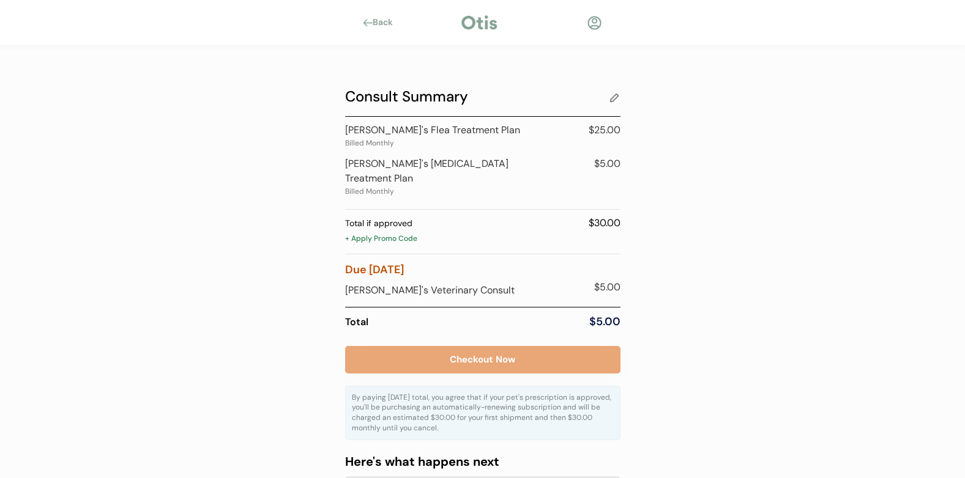
drag, startPoint x: 961, startPoint y: 89, endPoint x: 970, endPoint y: 69, distance: 21.9
click at [965, 69] on html "Back Consult Summary [PERSON_NAME]'s Flea Treatment Plan Billed Monthly $25.00 …" at bounding box center [482, 239] width 965 height 478
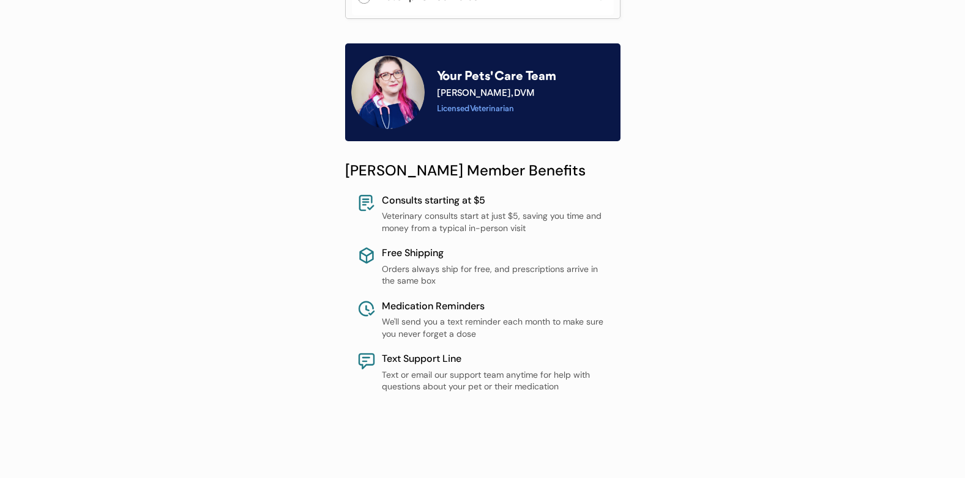
scroll to position [633, 0]
